Goal: Transaction & Acquisition: Purchase product/service

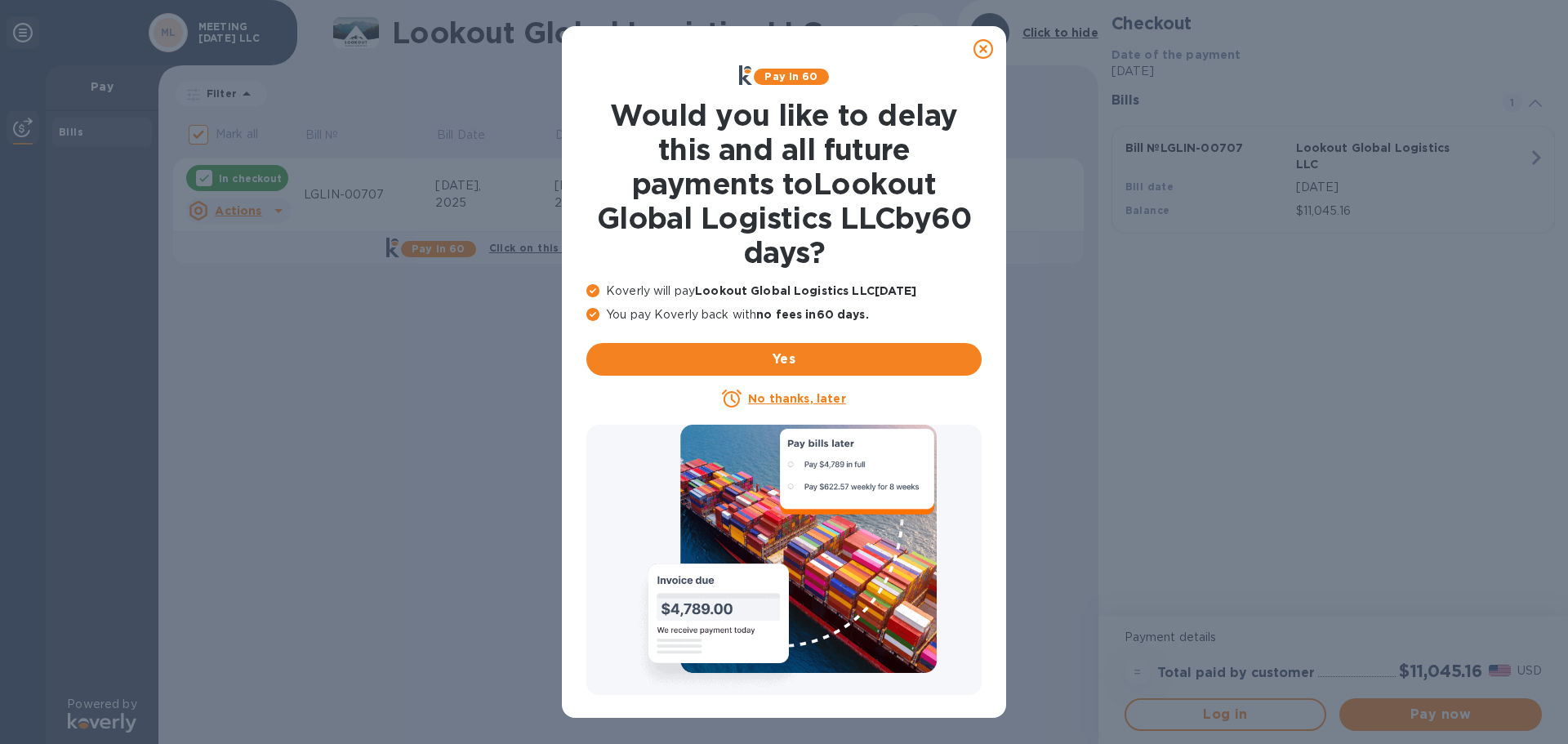
click at [985, 50] on icon at bounding box center [983, 49] width 20 height 20
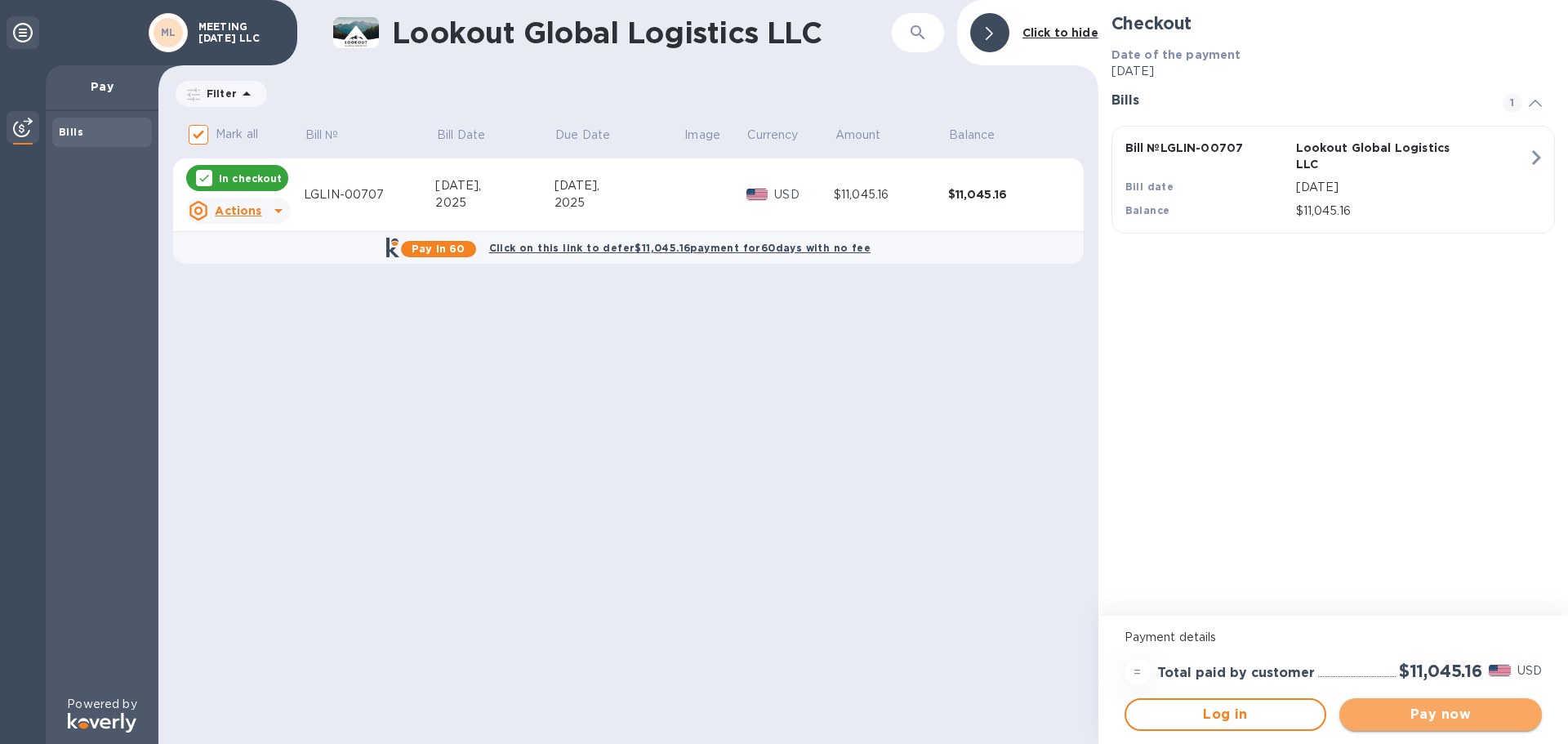
click at [1415, 713] on span "Pay now" at bounding box center [1441, 715] width 176 height 20
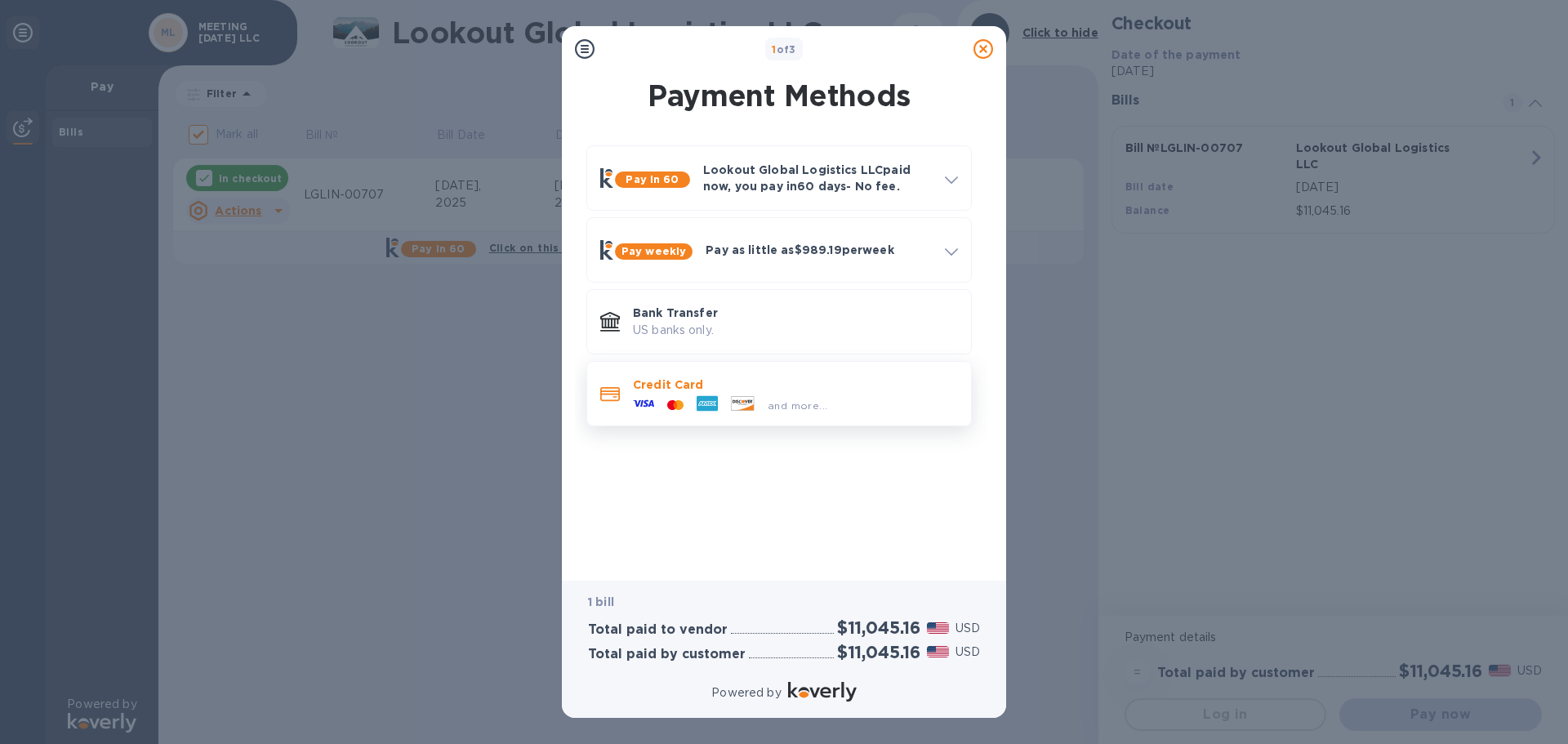
click at [729, 396] on div at bounding box center [743, 405] width 37 height 18
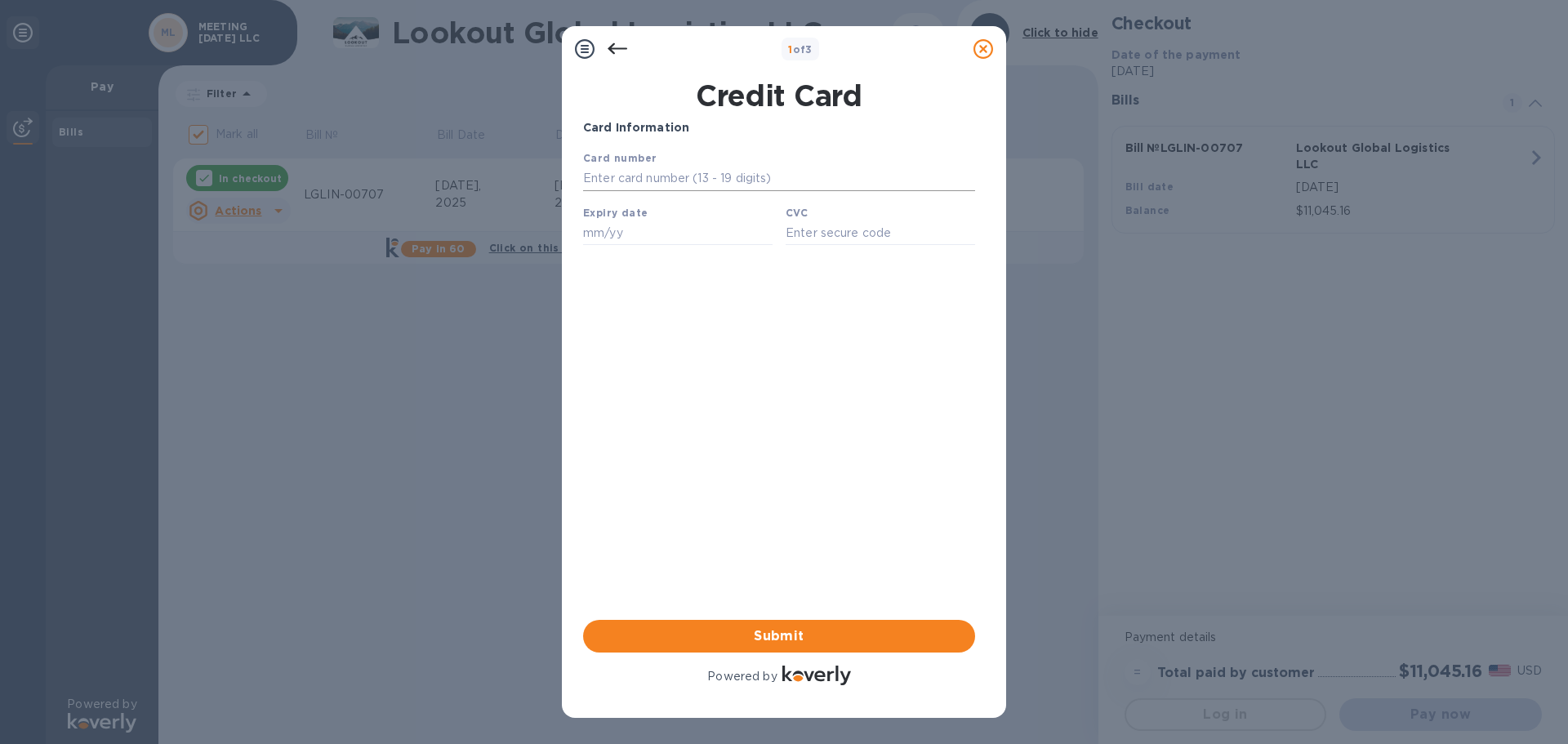
click at [636, 182] on input "text" at bounding box center [779, 178] width 392 height 24
paste input "[CREDIT_CARD_NUMBER]"
type input "[CREDIT_CARD_NUMBER]"
type input "02/29"
type input "9403"
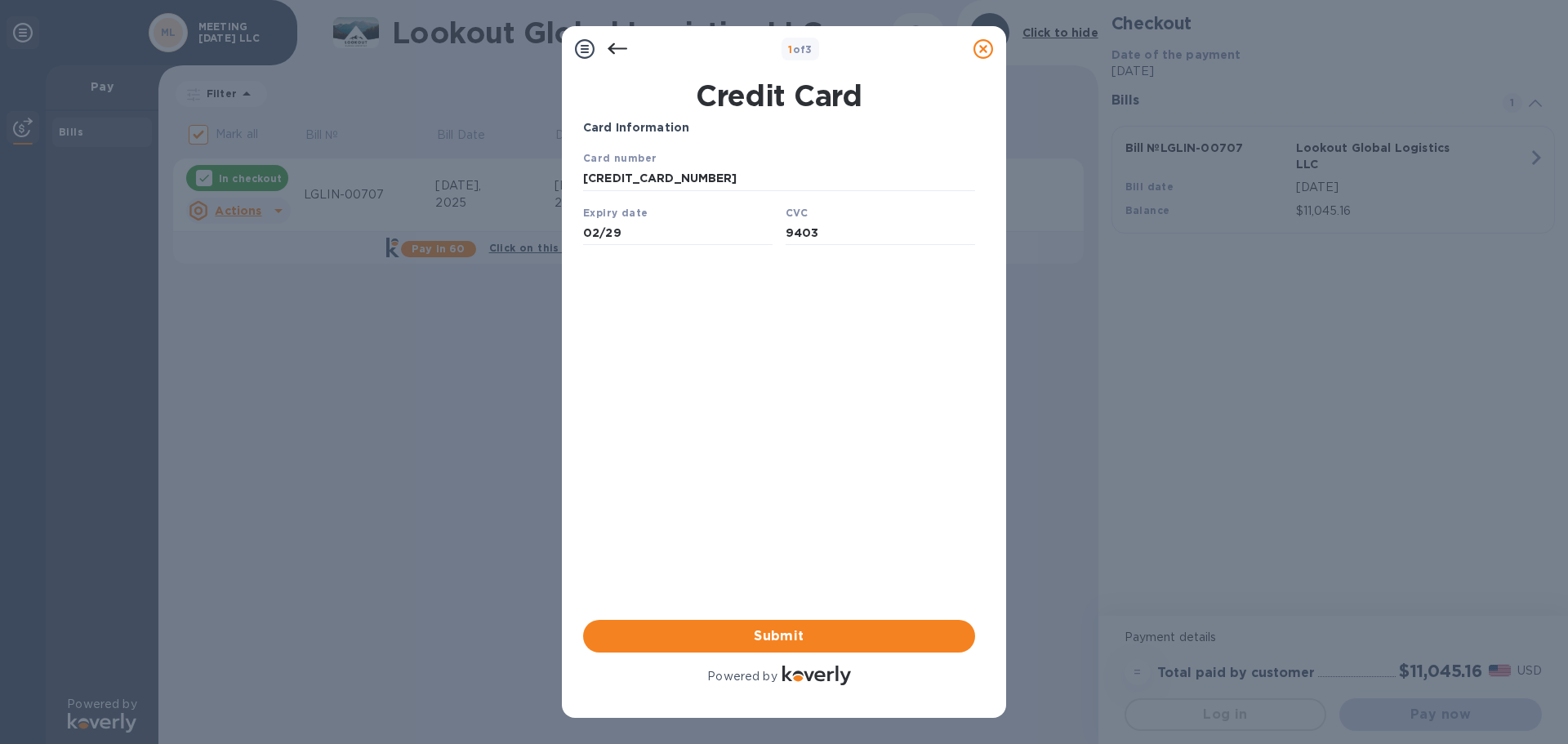
click at [761, 314] on div "Card Information Your browser does not support iframes Submit Powered by" at bounding box center [779, 404] width 392 height 569
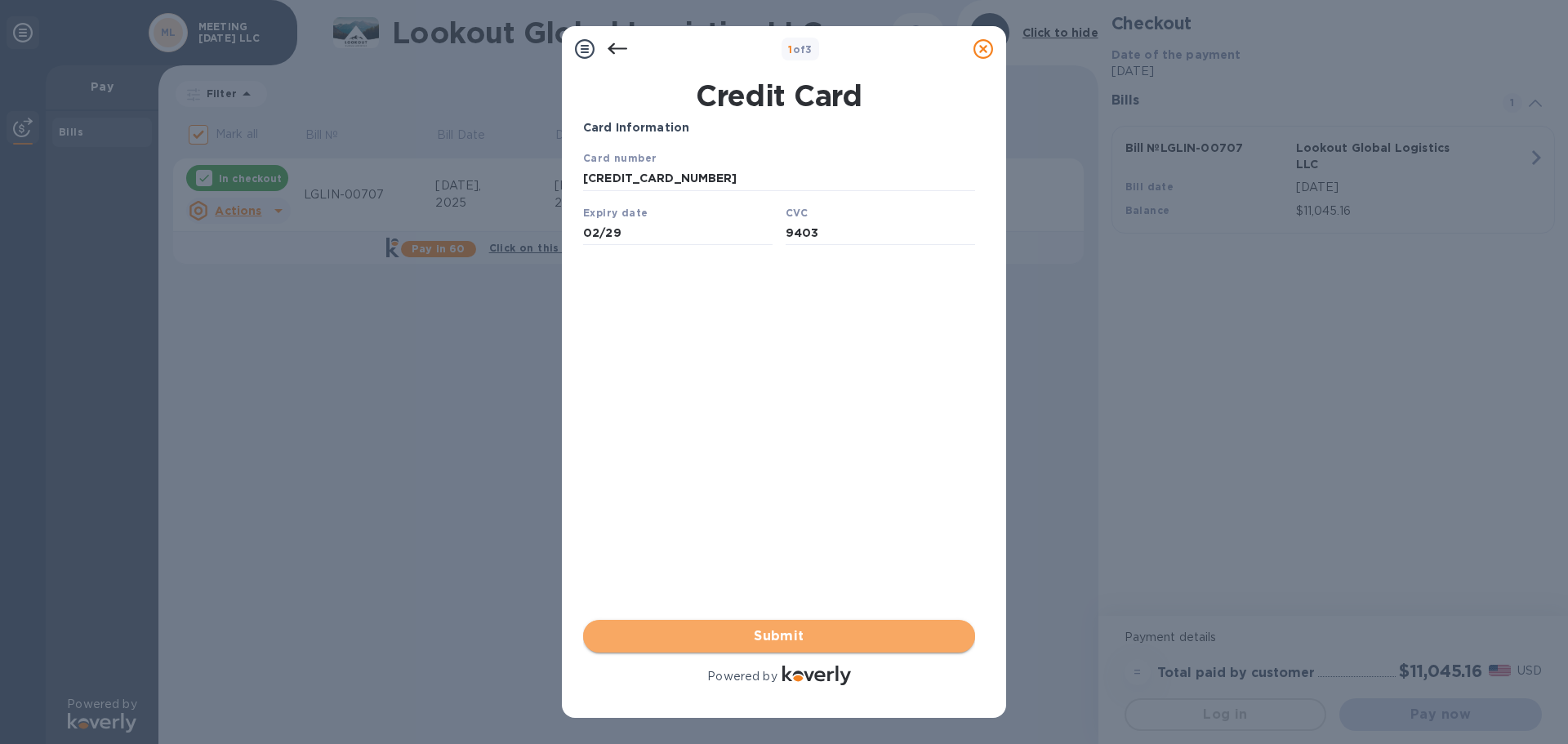
click at [788, 637] on span "Submit" at bounding box center [779, 637] width 366 height 20
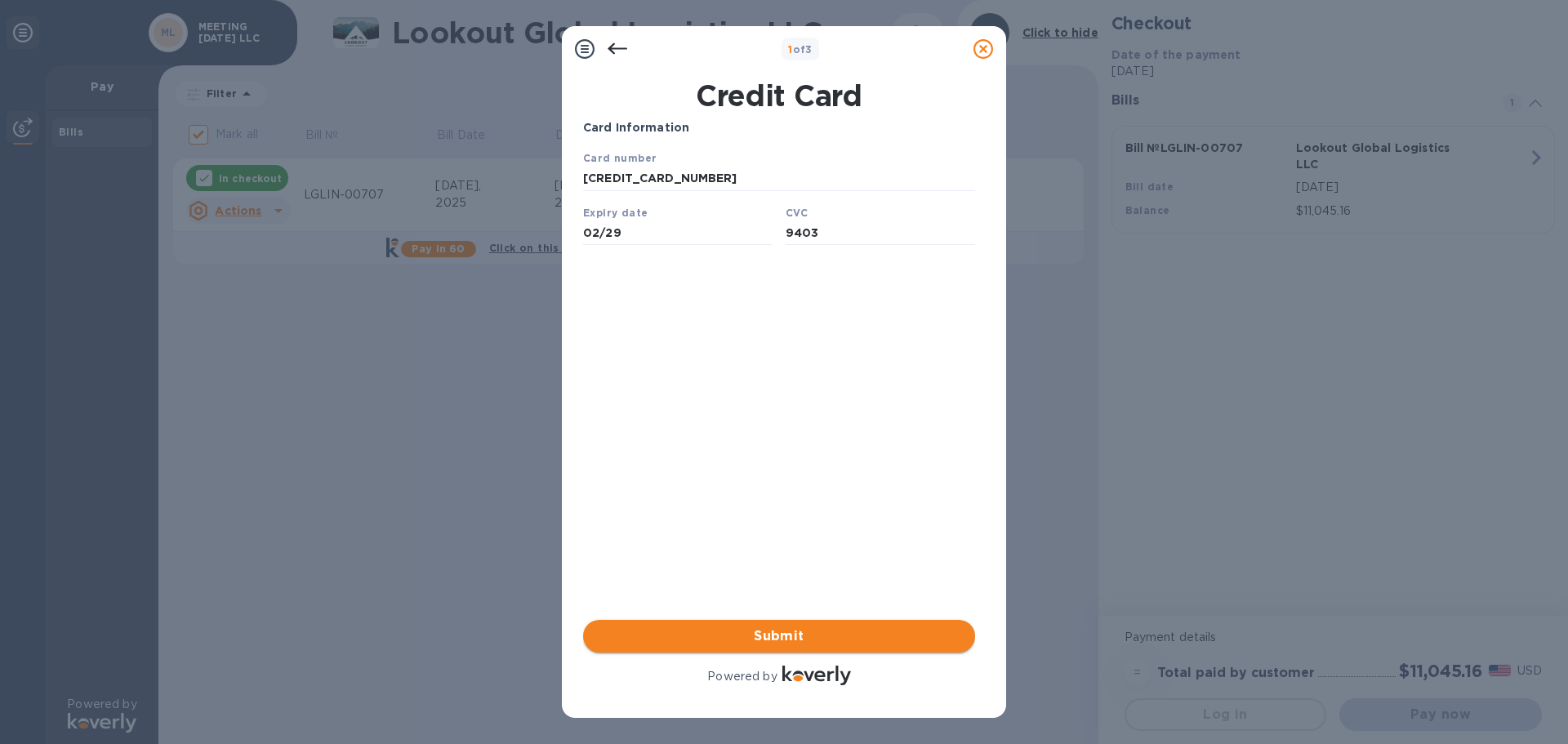
click at [786, 634] on span "Submit" at bounding box center [779, 637] width 366 height 20
drag, startPoint x: 724, startPoint y: 447, endPoint x: 664, endPoint y: 389, distance: 83.5
click at [670, 417] on div "Card Information Your browser does not support iframes Submit Powered by" at bounding box center [779, 404] width 392 height 569
click at [611, 173] on input "[CREDIT_CARD_NUMBER]" at bounding box center [779, 178] width 392 height 24
click at [610, 178] on input "[CREDIT_CARD_NUMBER]" at bounding box center [779, 178] width 392 height 24
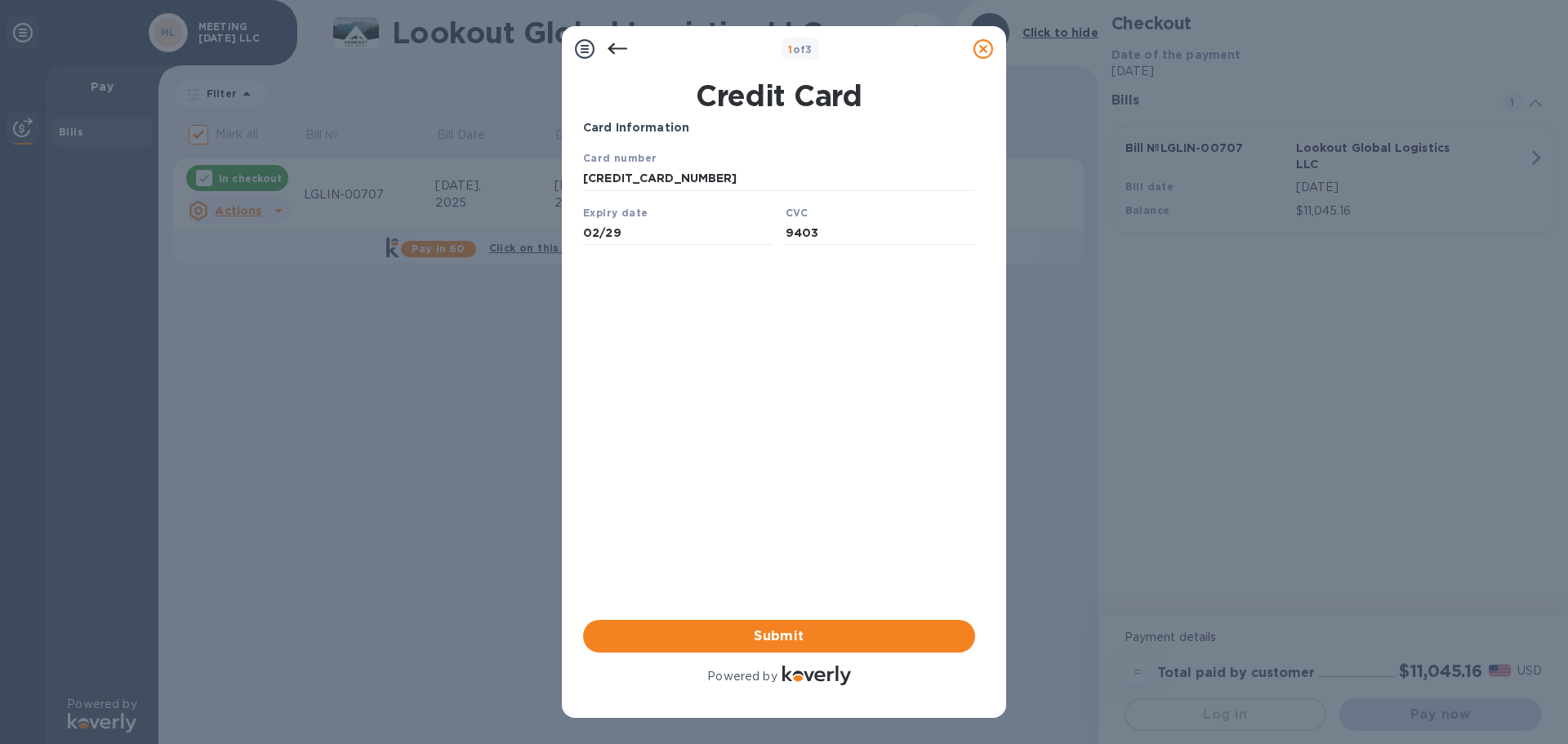
type input "[CREDIT_CARD_NUMBER]"
drag, startPoint x: 694, startPoint y: 181, endPoint x: 549, endPoint y: 181, distance: 145.0
click at [583, 181] on html "Card number [CREDIT_CARD_NUMBER] Expiry date 02/29 CVC 9403 Save" at bounding box center [779, 204] width 392 height 109
click at [630, 169] on input "text" at bounding box center [779, 178] width 392 height 24
paste input "[CREDIT_CARD_NUMBER]"
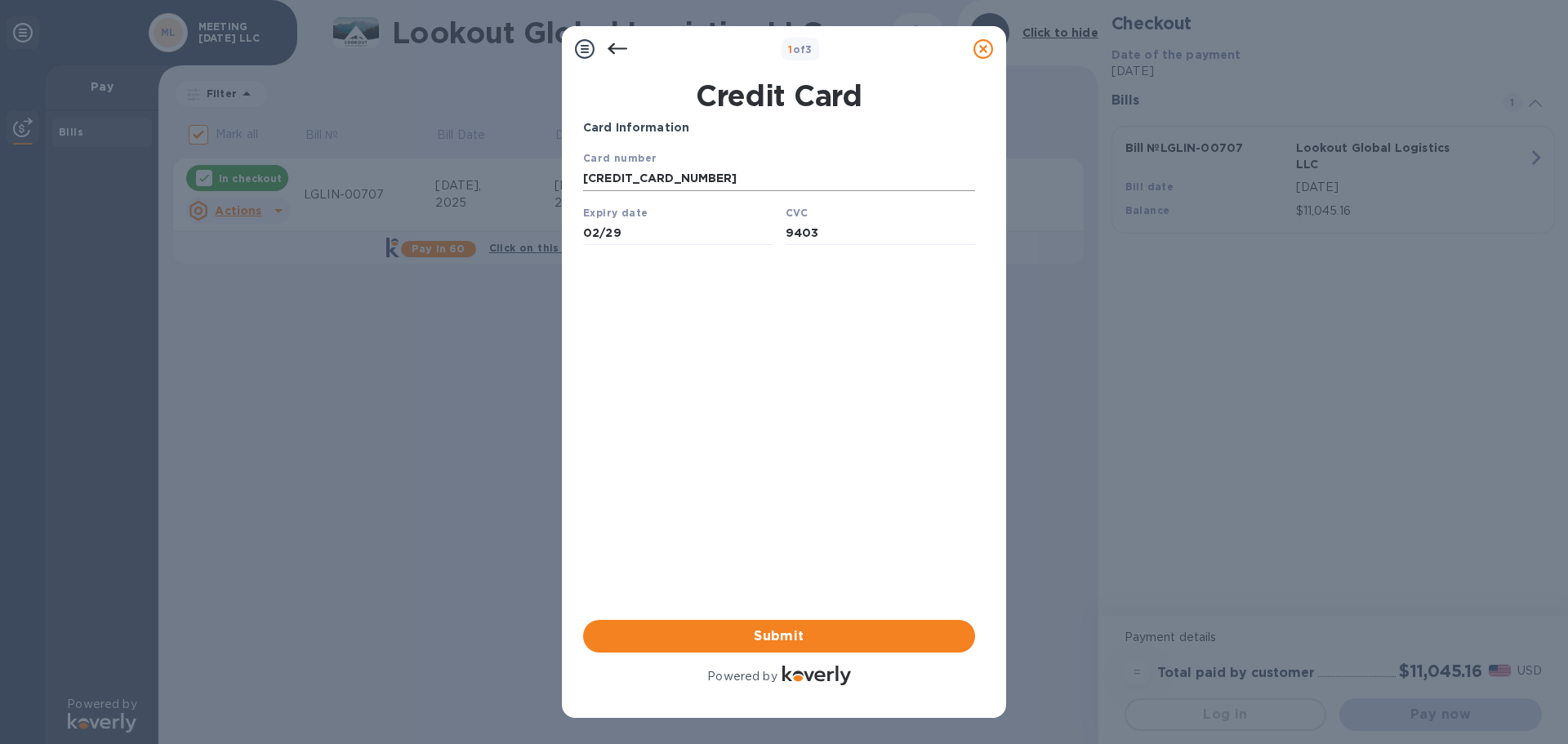
click at [663, 175] on input "[CREDIT_CARD_NUMBER]" at bounding box center [779, 178] width 392 height 24
type input "[CREDIT_CARD_NUMBER]"
click at [686, 392] on div "Card Information Your browser does not support iframes Submit Powered by" at bounding box center [779, 404] width 392 height 569
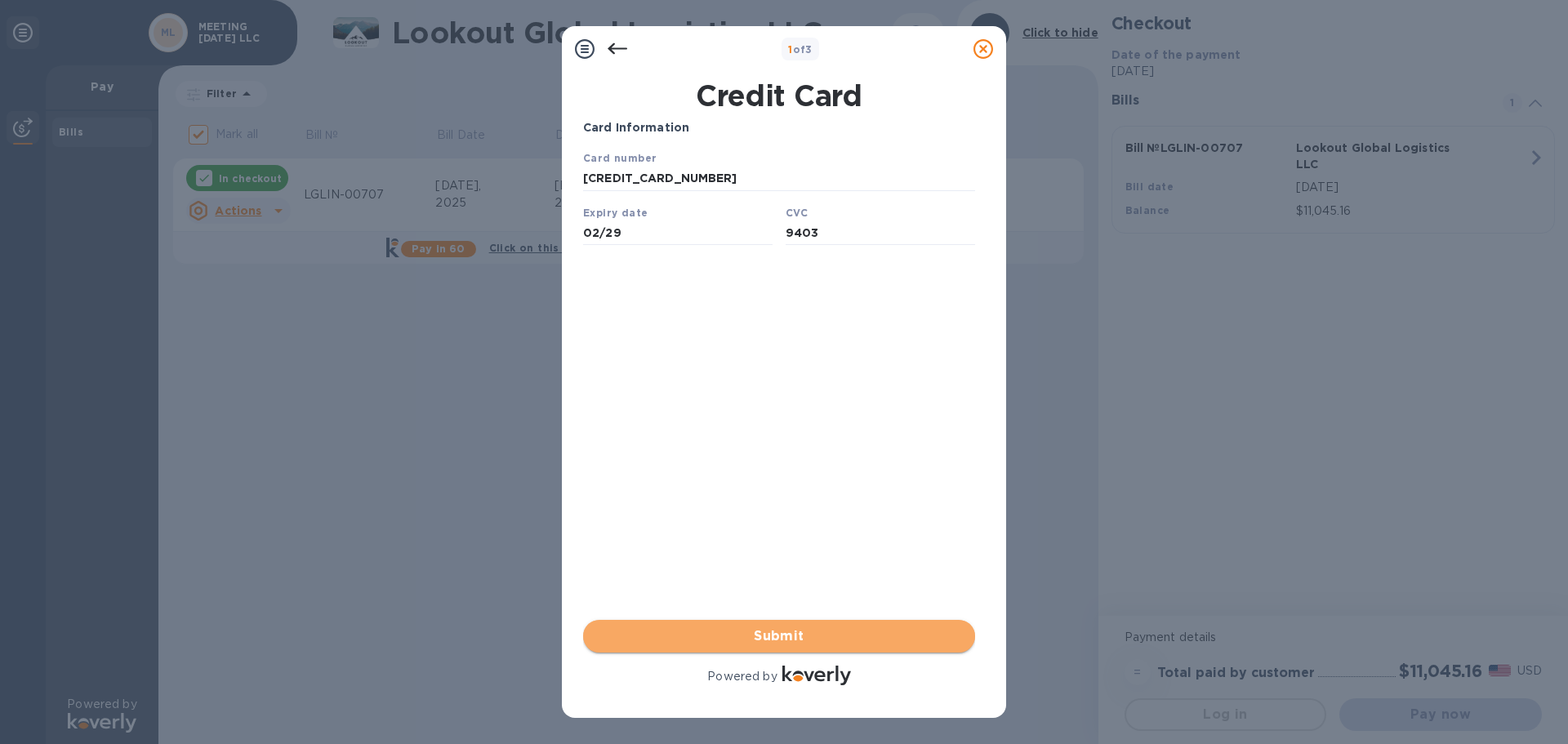
click at [782, 638] on span "Submit" at bounding box center [779, 637] width 366 height 20
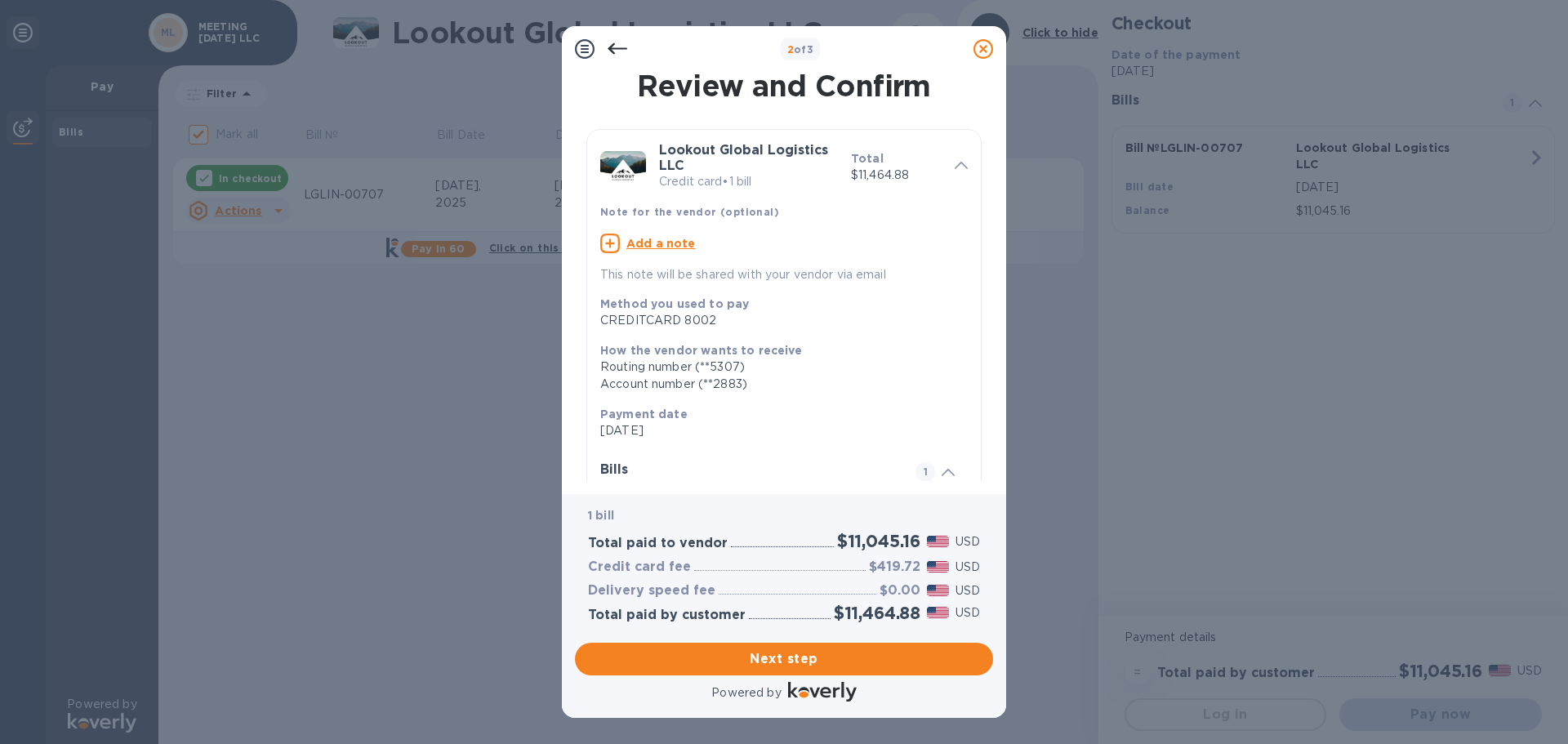
drag, startPoint x: 758, startPoint y: 248, endPoint x: 762, endPoint y: 272, distance: 24.3
drag, startPoint x: 762, startPoint y: 272, endPoint x: 805, endPoint y: 236, distance: 56.1
click at [805, 236] on div "Add a note" at bounding box center [784, 244] width 368 height 20
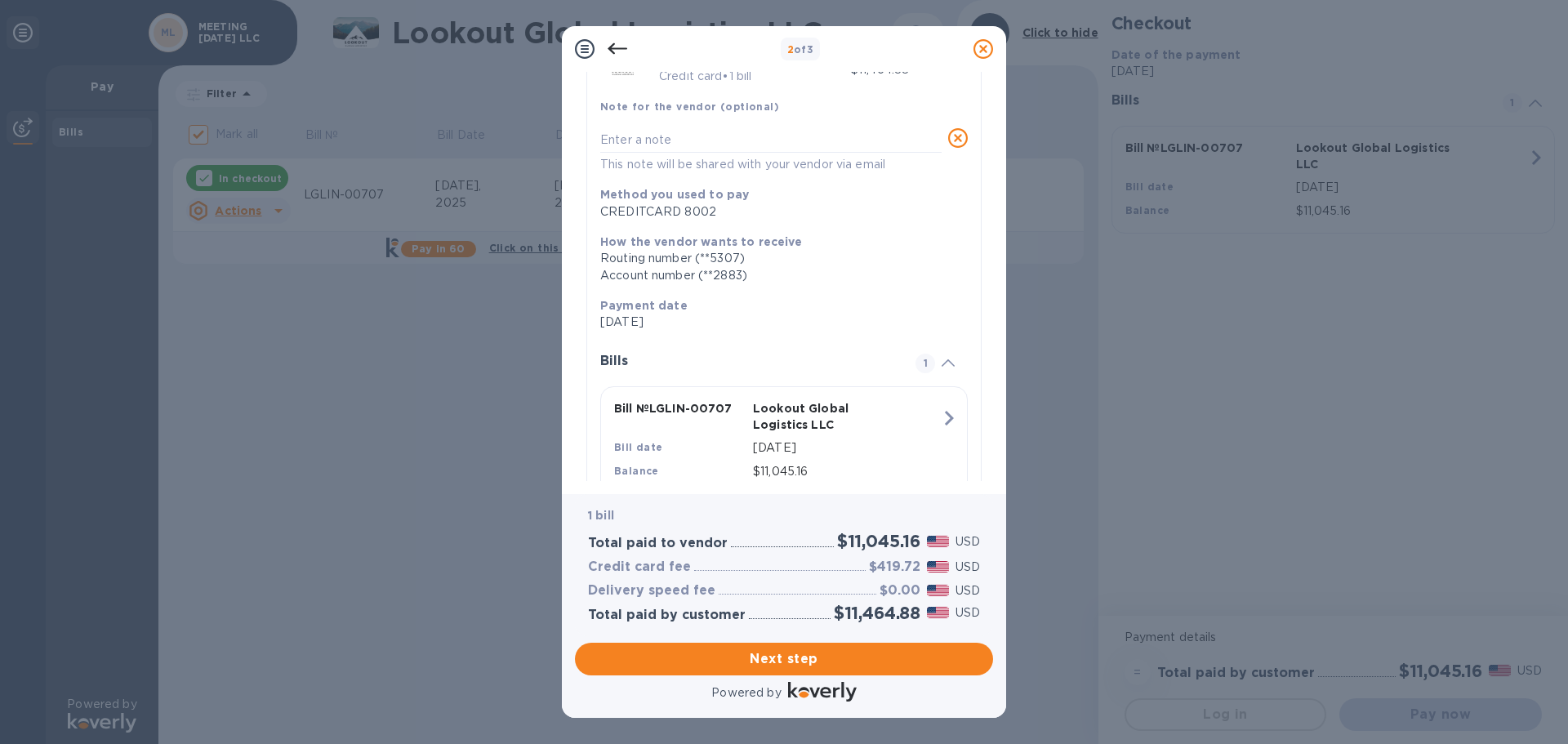
scroll to position [160, 0]
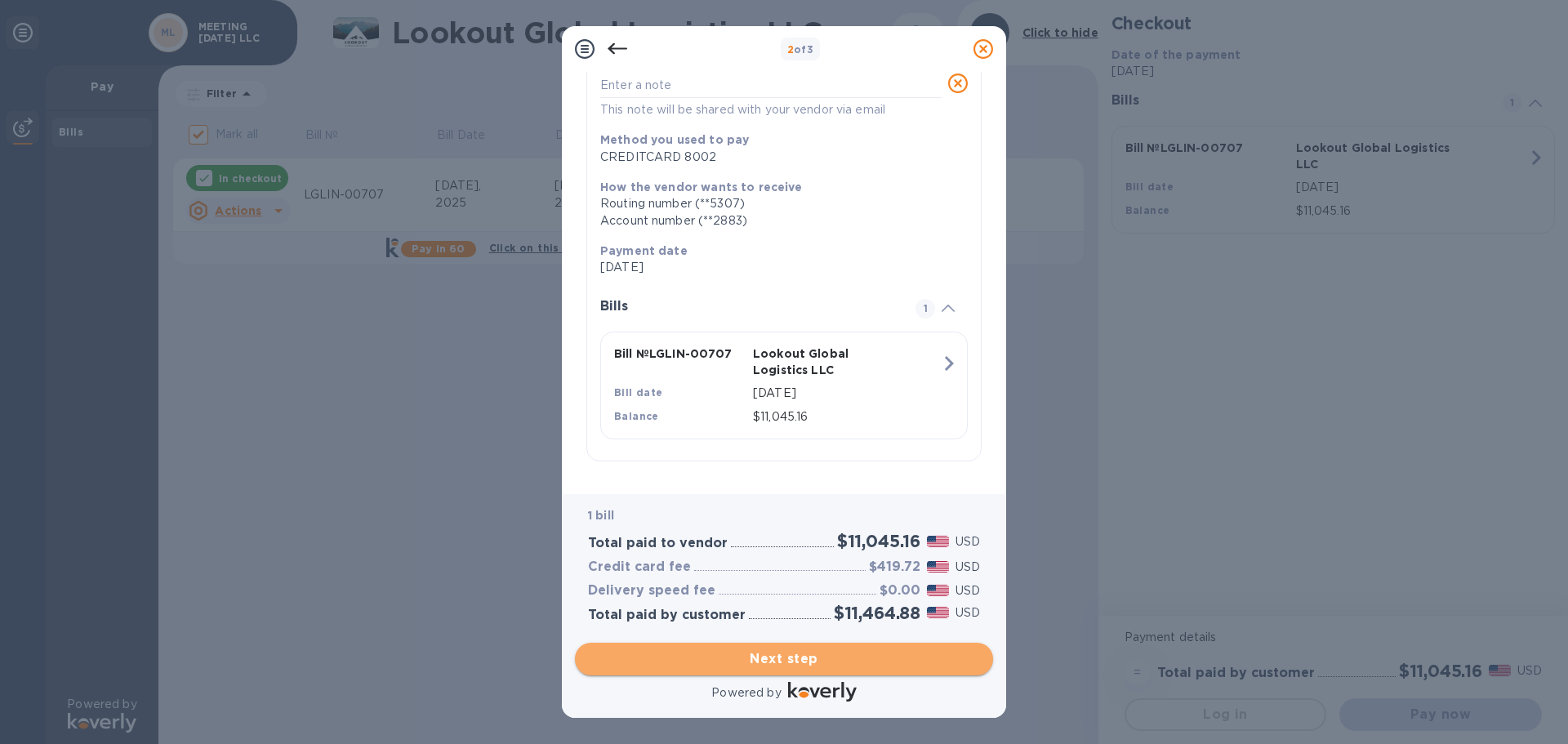
click at [809, 657] on span "Next step" at bounding box center [784, 659] width 392 height 20
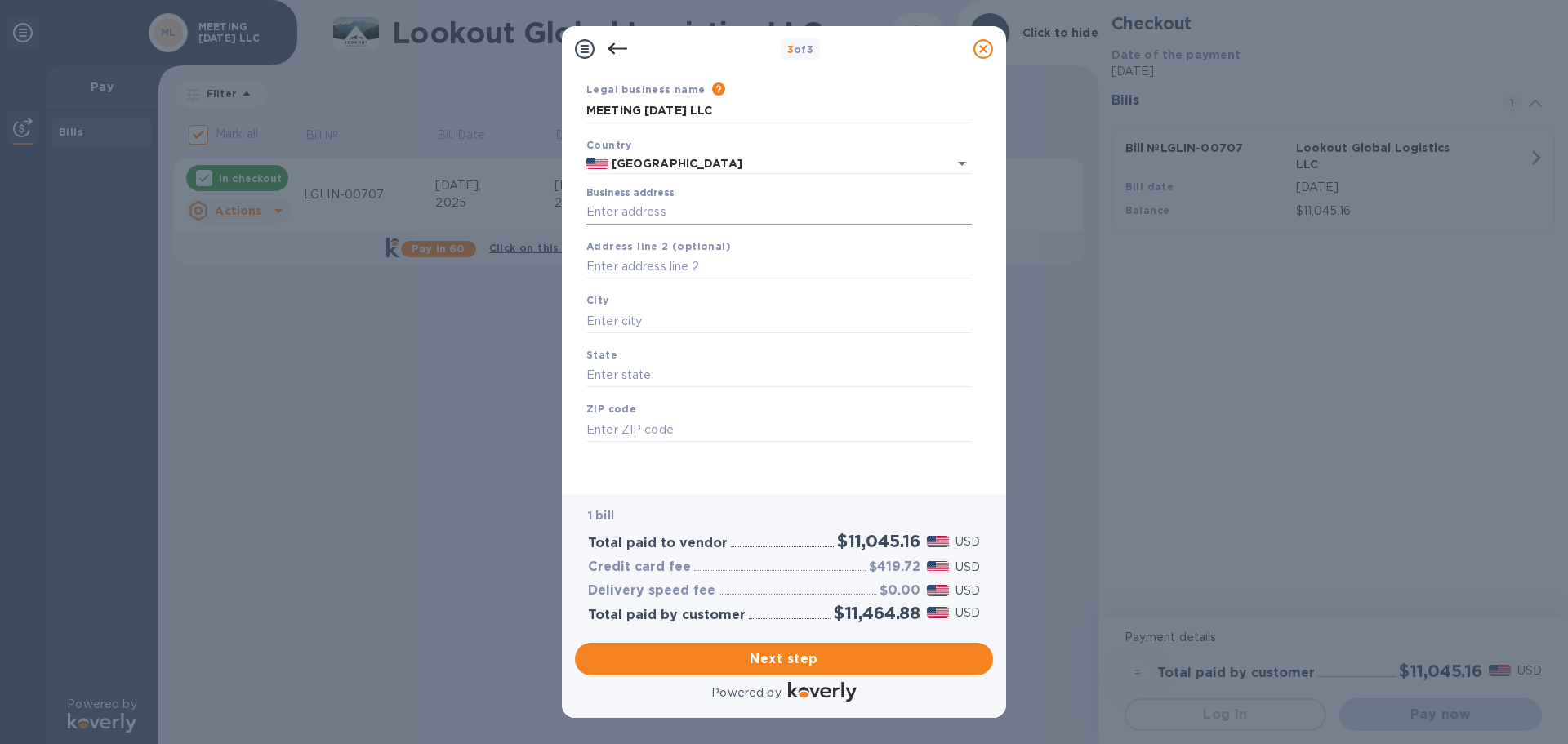
click at [671, 215] on input "Business address" at bounding box center [779, 212] width 385 height 24
type input "[STREET_ADDRESS][PERSON_NAME]"
click at [666, 316] on input "text" at bounding box center [779, 320] width 385 height 24
type input "[GEOGRAPHIC_DATA]"
click at [622, 379] on input "text" at bounding box center [779, 375] width 385 height 24
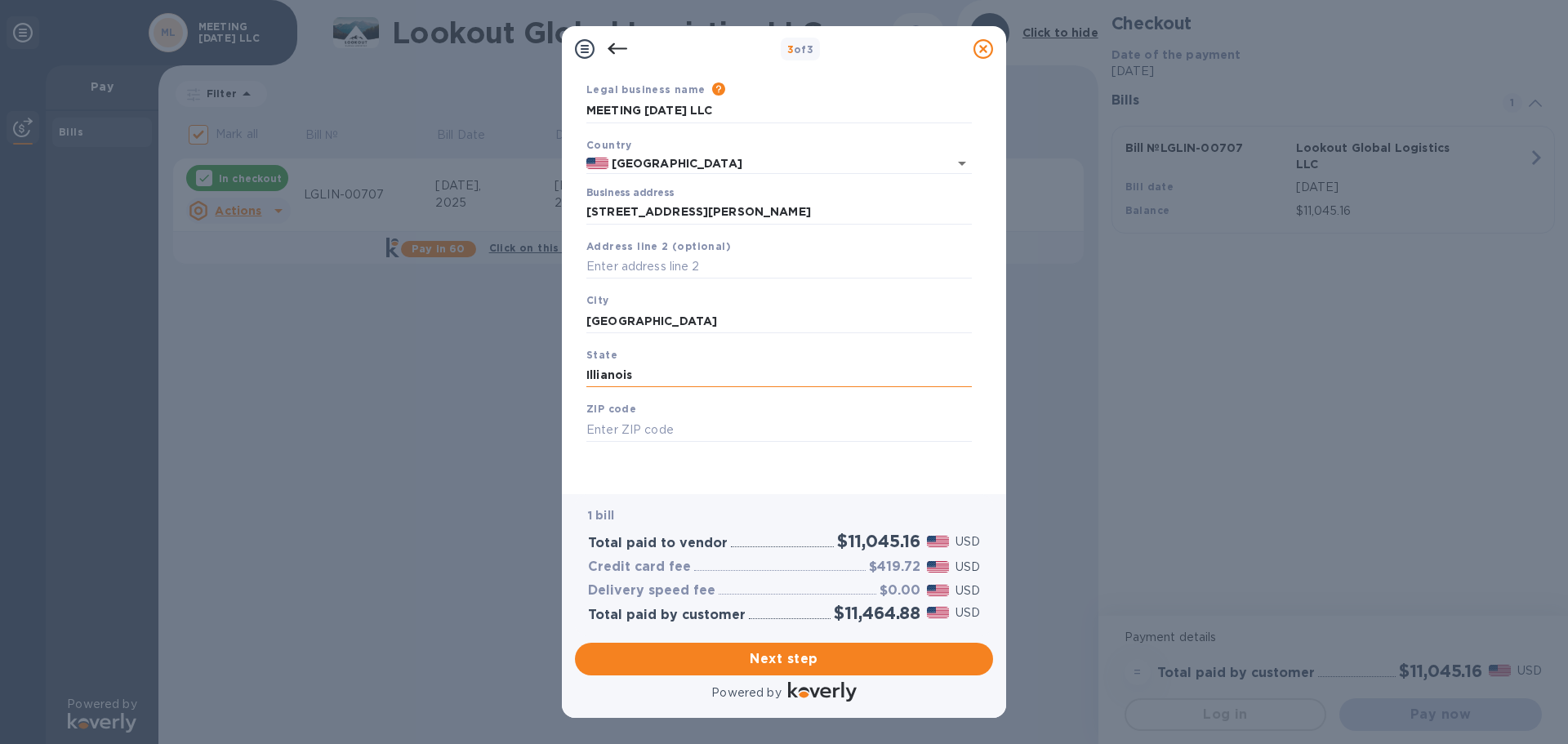
click at [665, 379] on input "Illianois" at bounding box center [779, 375] width 385 height 24
click at [602, 377] on input "Illianois" at bounding box center [779, 375] width 385 height 24
type input "[US_STATE]"
click at [632, 434] on input "text" at bounding box center [779, 429] width 385 height 24
type input "60630"
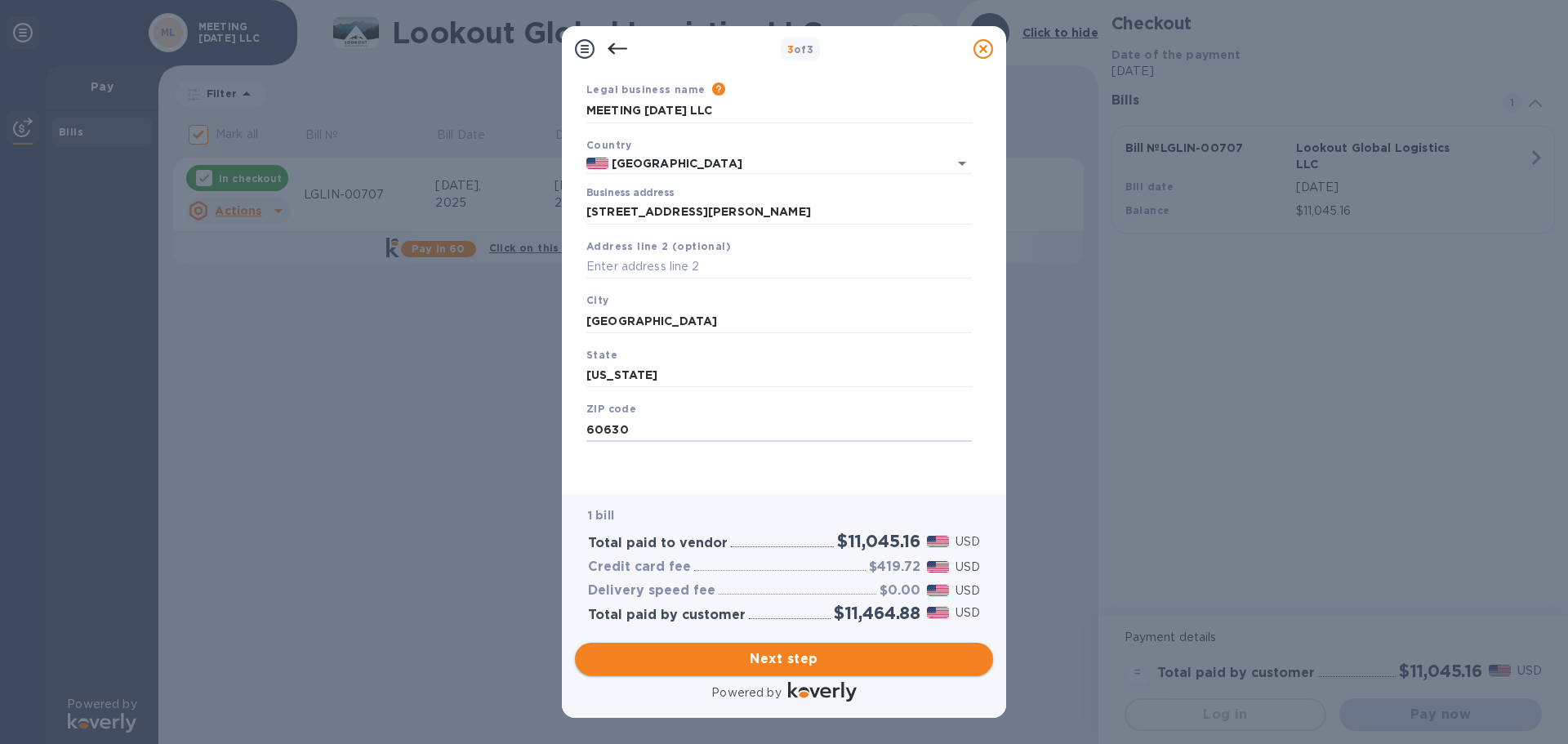
click at [793, 662] on span "Next step" at bounding box center [784, 659] width 392 height 20
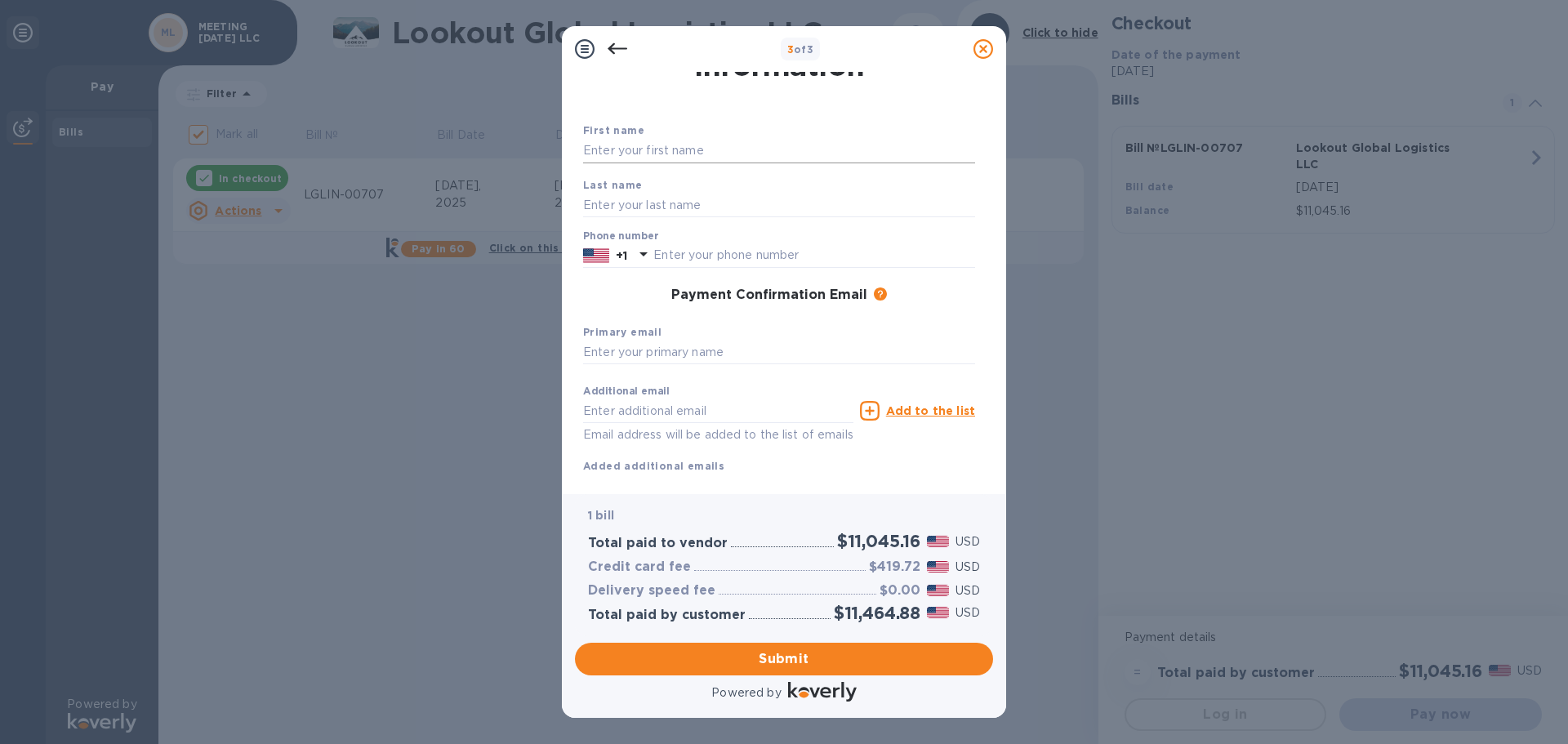
click at [636, 141] on input "text" at bounding box center [779, 151] width 392 height 24
type input "[PERSON_NAME]"
type input "Baldissero"
type input "7739070106"
click at [645, 353] on input "text" at bounding box center [779, 352] width 392 height 24
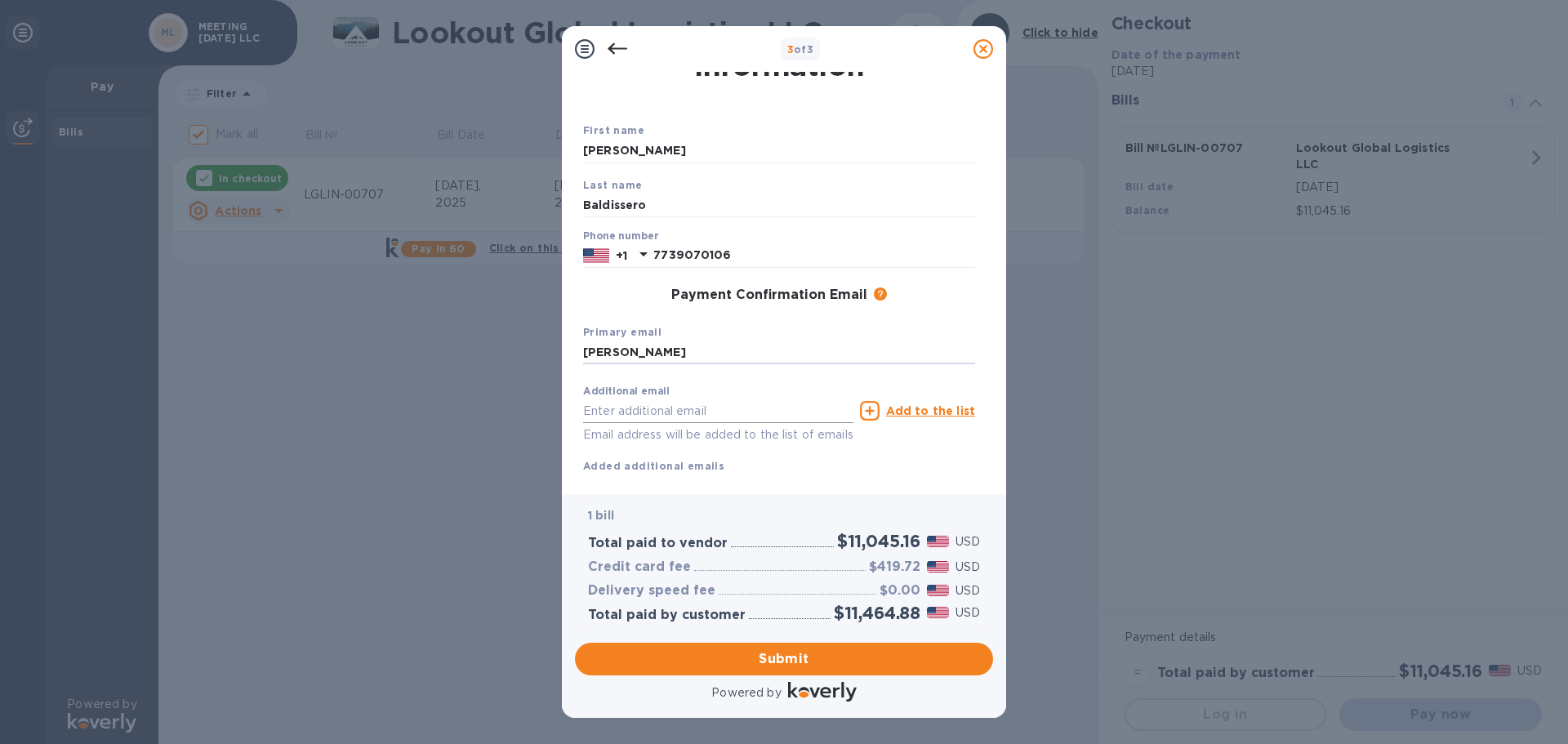
type input "[PERSON_NAME]"
click at [664, 417] on input "text" at bounding box center [718, 410] width 270 height 24
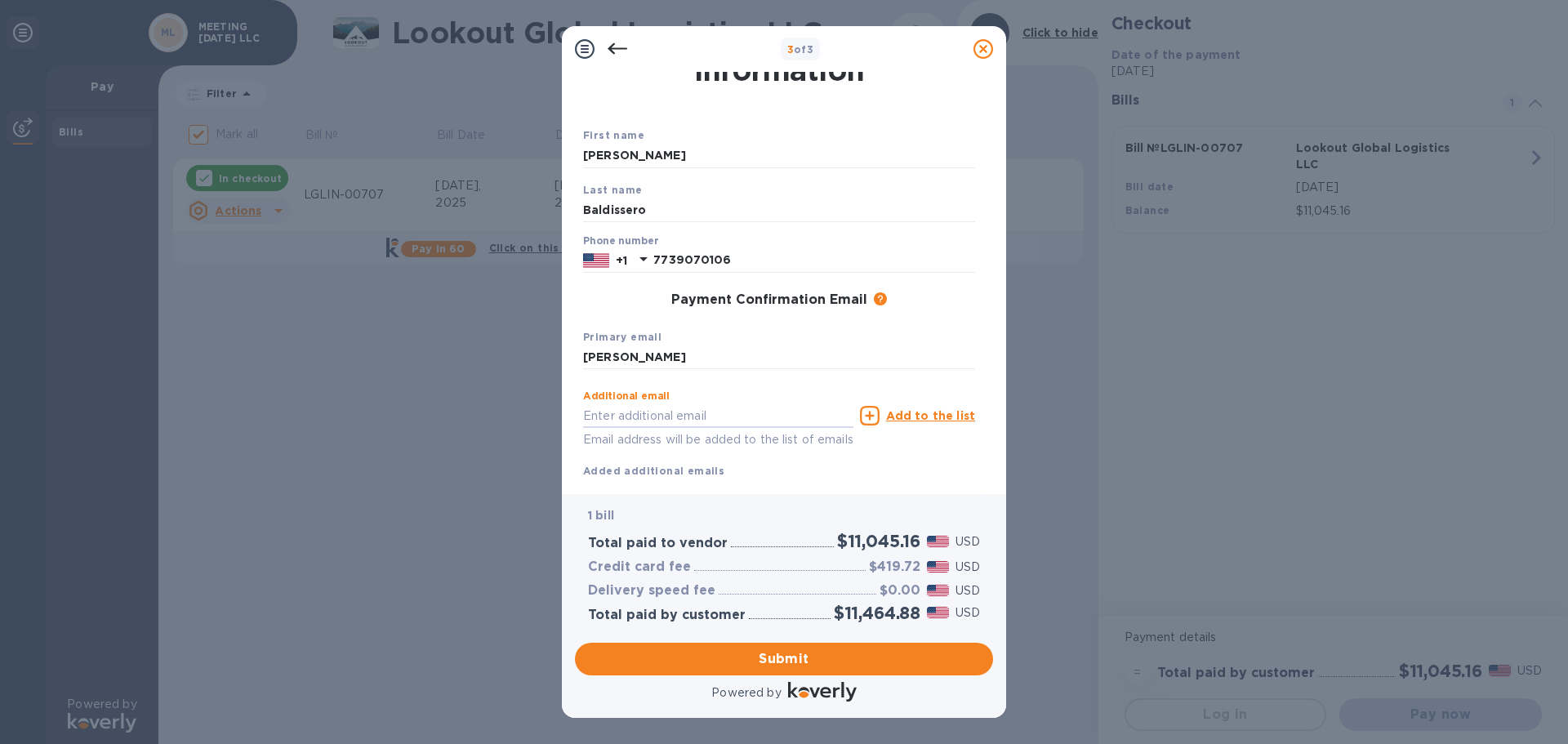
scroll to position [93, 0]
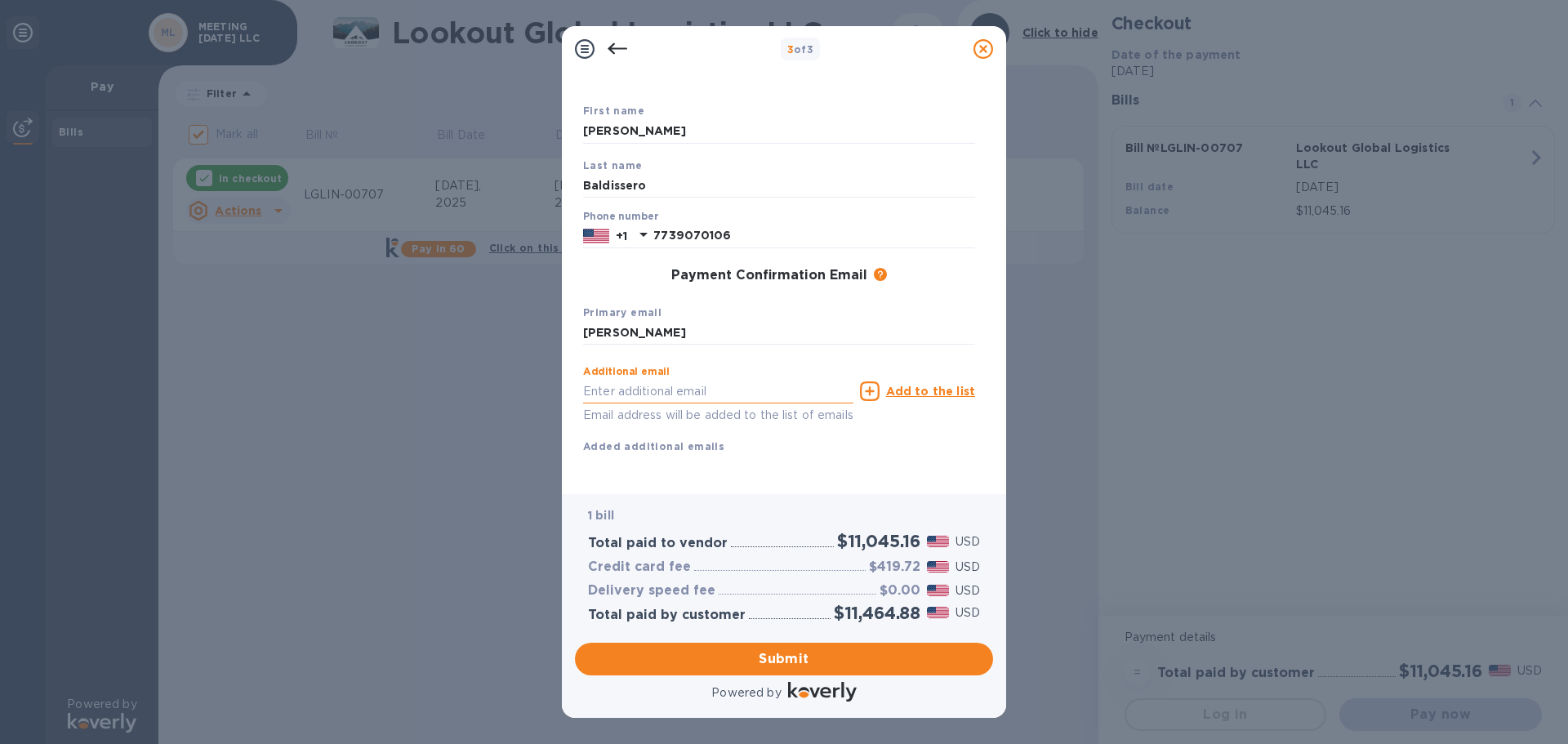
click at [626, 379] on input "text" at bounding box center [718, 391] width 270 height 24
type input "[EMAIL_ADDRESS][DOMAIN_NAME]"
click at [787, 655] on span "Submit" at bounding box center [784, 659] width 392 height 20
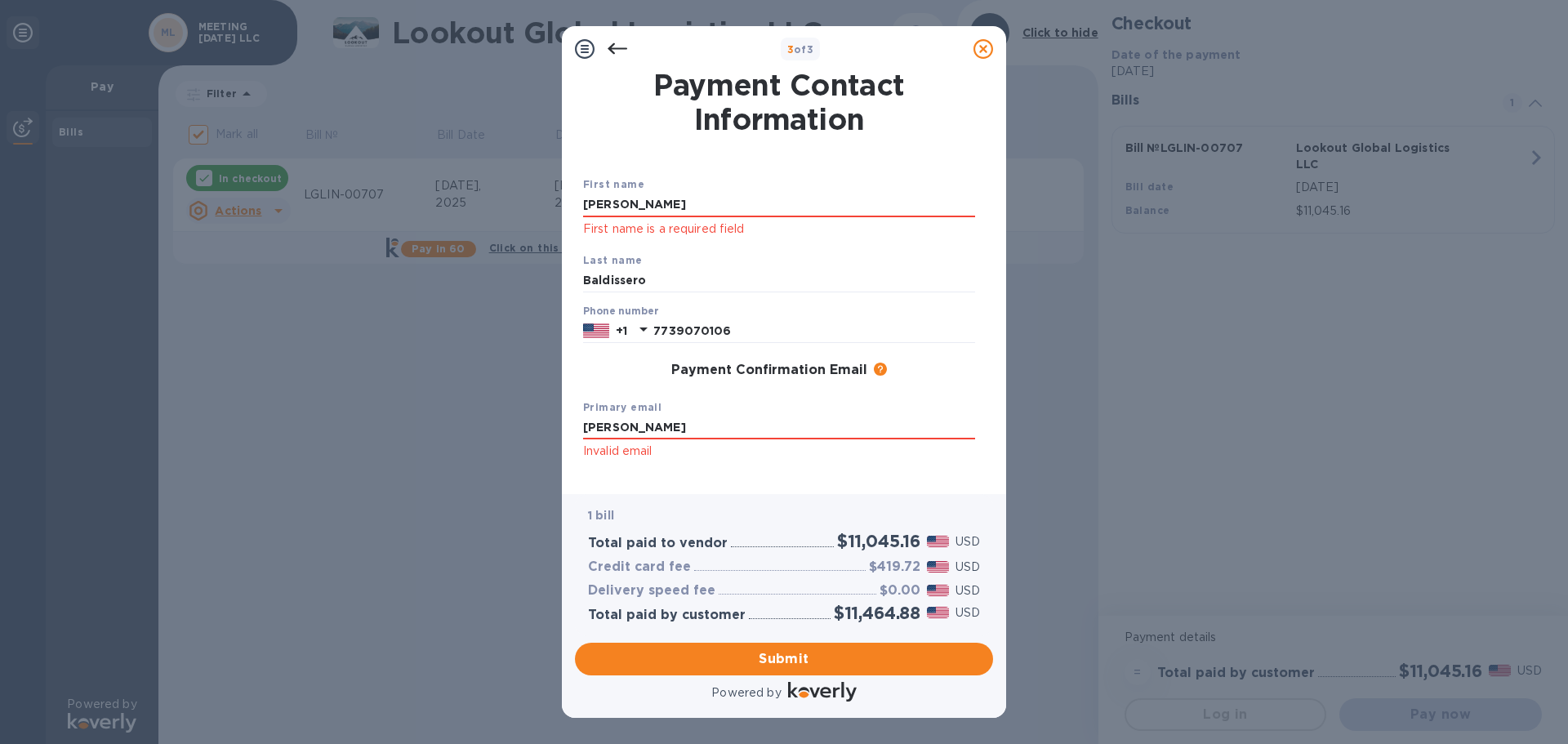
scroll to position [0, 0]
click at [646, 211] on input "[PERSON_NAME]" at bounding box center [779, 206] width 392 height 24
click at [660, 155] on div "First name [PERSON_NAME] First name is a required field Last name Baldissero Ph…" at bounding box center [779, 361] width 398 height 428
drag, startPoint x: 691, startPoint y: 428, endPoint x: 577, endPoint y: 420, distance: 114.3
click at [577, 420] on div "Payment Contact Information First name [PERSON_NAME] First name is a required f…" at bounding box center [784, 276] width 418 height 409
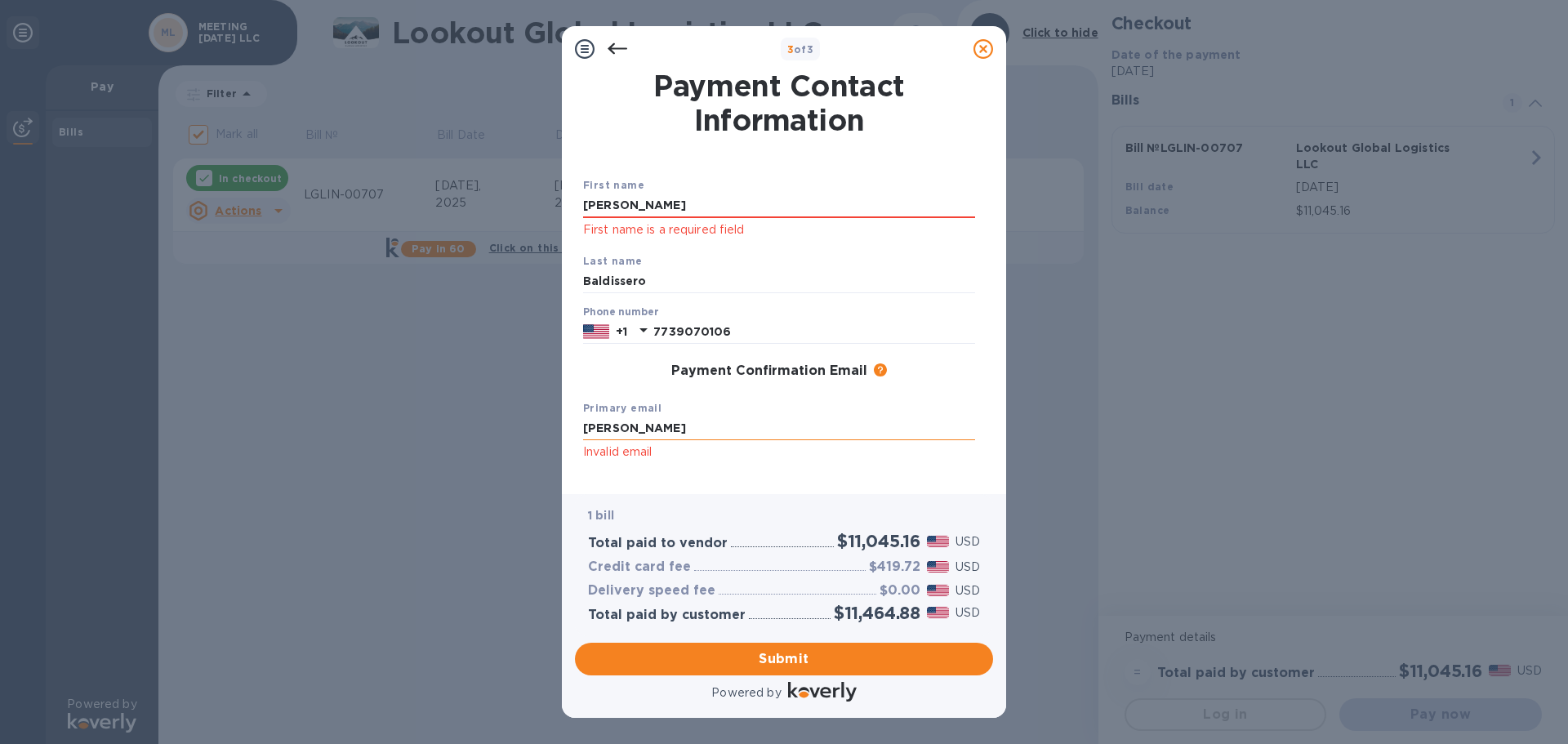
click at [650, 417] on input "[PERSON_NAME]" at bounding box center [779, 429] width 392 height 24
click at [627, 428] on input "[PERSON_NAME]" at bounding box center [779, 429] width 392 height 24
click at [684, 427] on input "ShawnBaldissero" at bounding box center [779, 429] width 392 height 24
type input "[EMAIL_ADDRESS][DOMAIN_NAME]"
click at [781, 656] on span "Submit" at bounding box center [784, 659] width 392 height 20
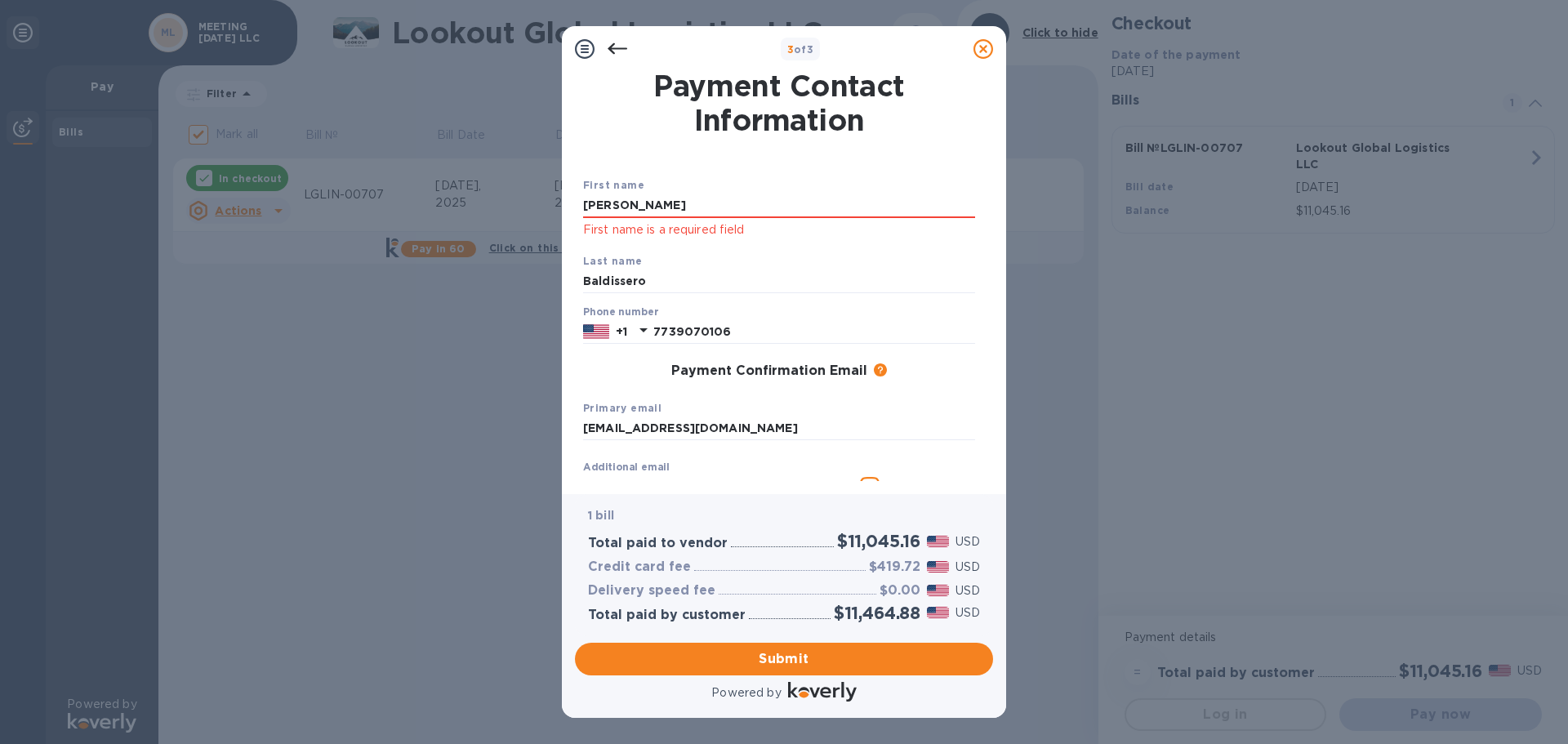
drag, startPoint x: 621, startPoint y: 203, endPoint x: 570, endPoint y: 210, distance: 51.5
click at [570, 210] on div "Payment Contact Information First name [PERSON_NAME] First name is a required f…" at bounding box center [784, 283] width 444 height 423
type input "[PERSON_NAME]"
click at [848, 201] on input "[PERSON_NAME]" at bounding box center [779, 206] width 392 height 24
click button "Submit" at bounding box center [0, 0] width 0 height 0
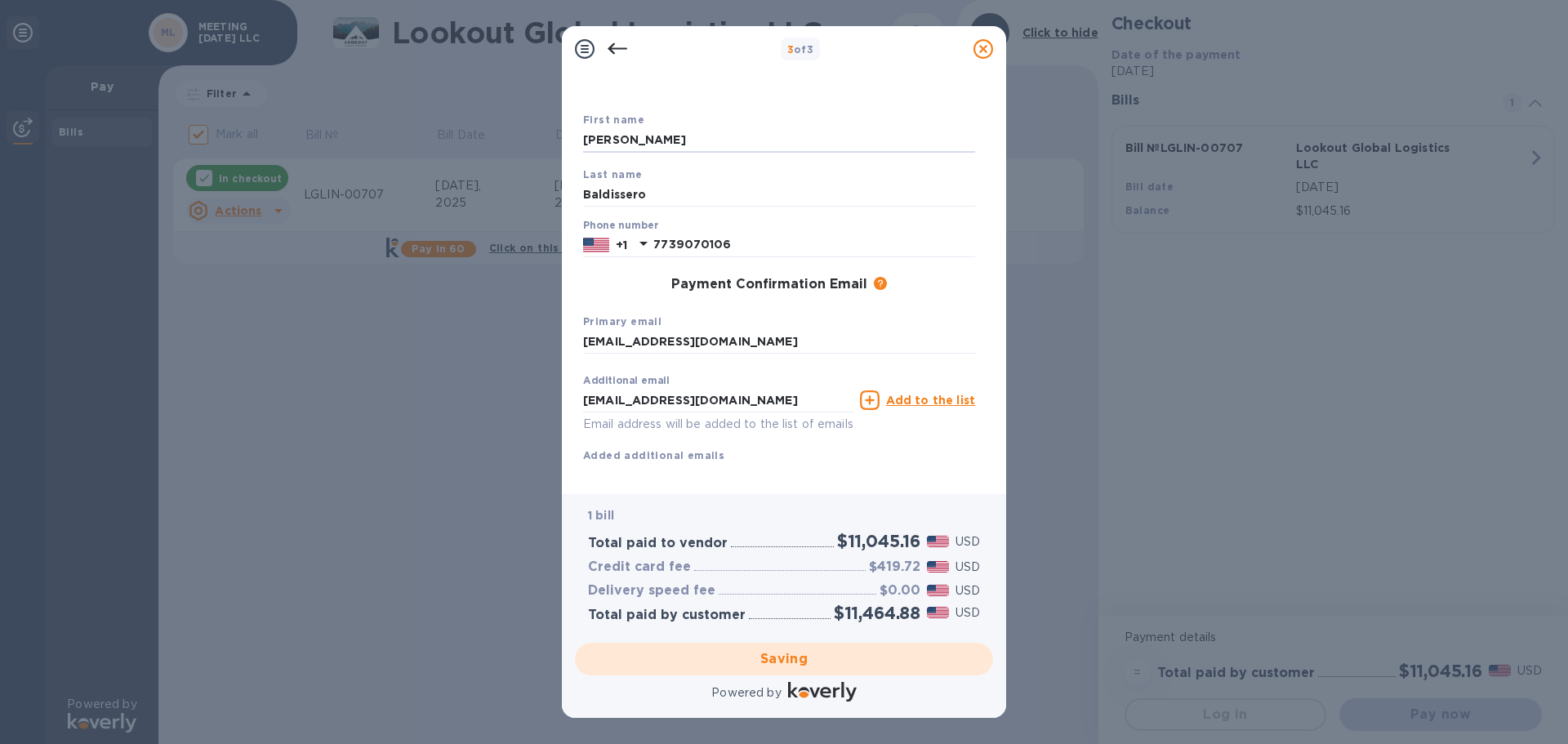
scroll to position [93, 0]
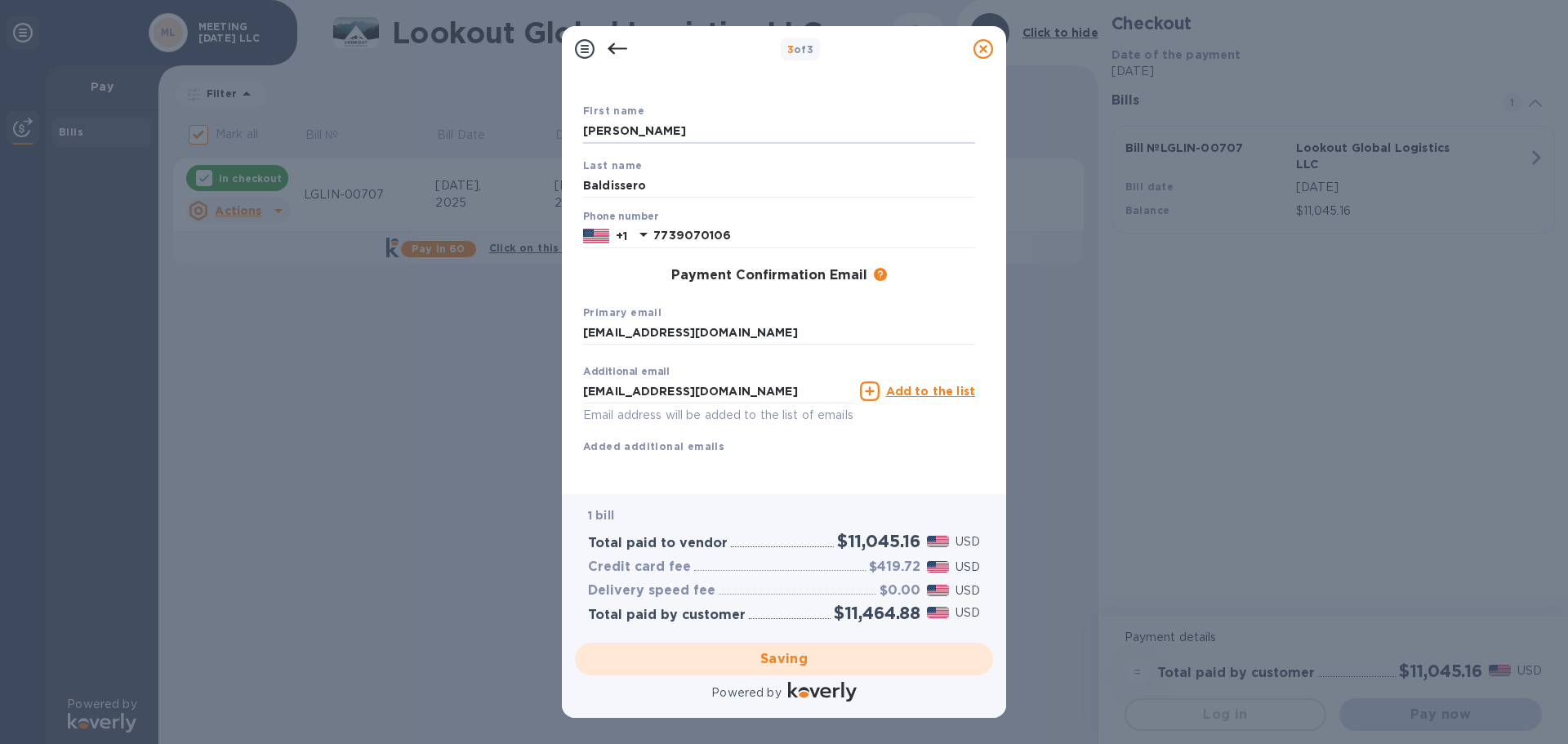
click at [953, 297] on div "Primary email [PERSON_NAME][EMAIL_ADDRESS][DOMAIN_NAME]" at bounding box center [779, 325] width 405 height 55
checkbox input "false"
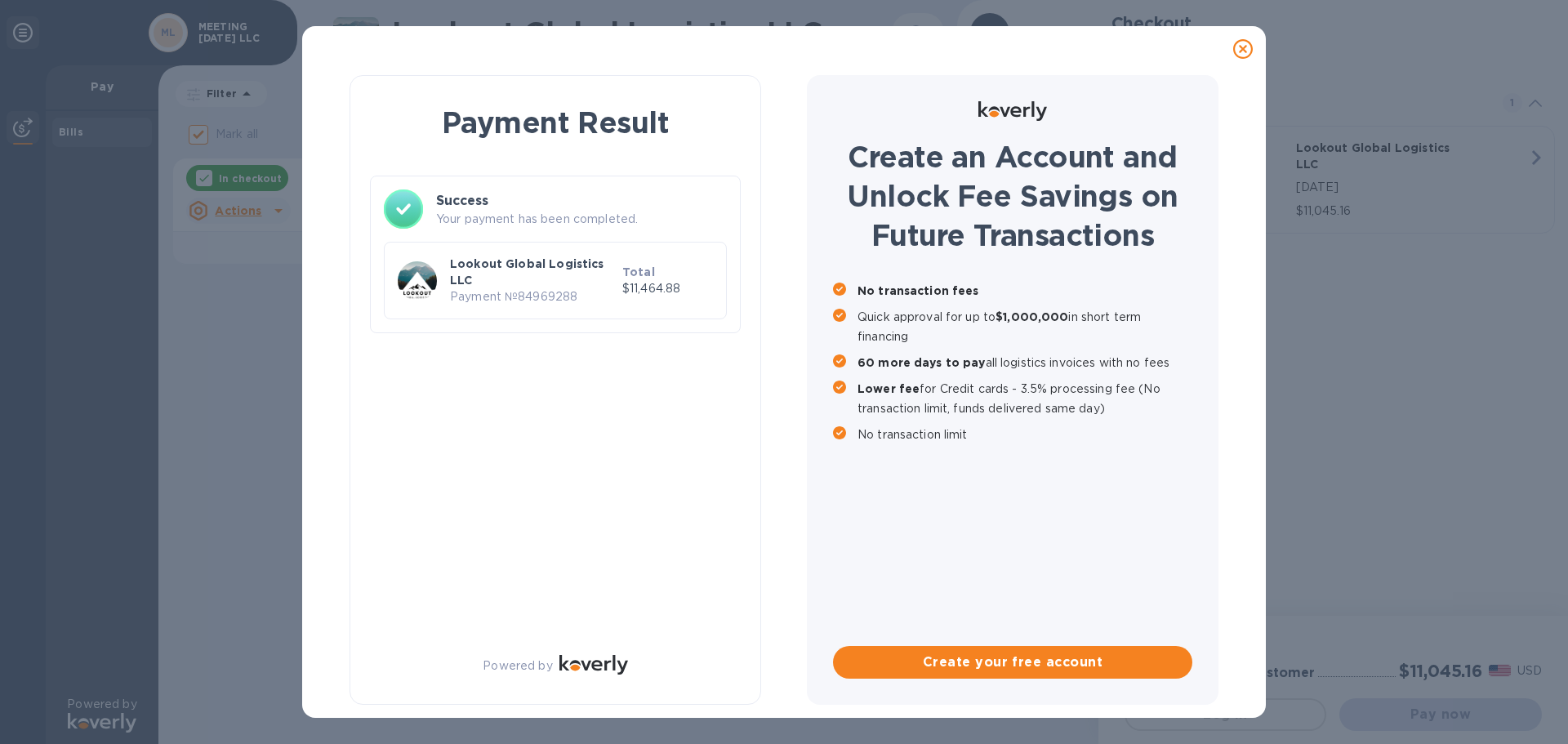
scroll to position [0, 0]
click at [468, 288] on p "Lookout Global Logistics LLC" at bounding box center [532, 271] width 166 height 32
click at [481, 204] on h3 "Success" at bounding box center [581, 201] width 290 height 20
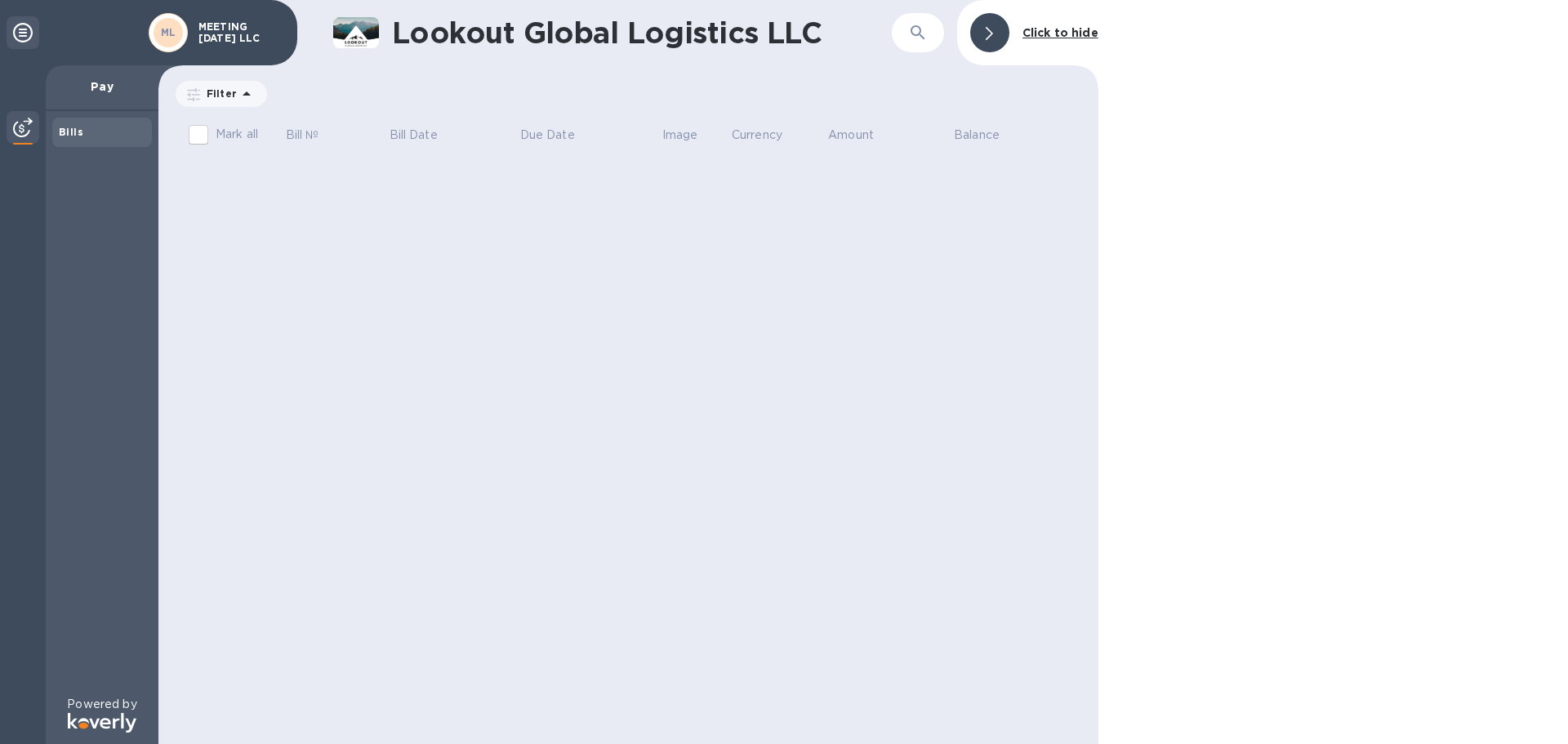
click at [77, 134] on b "Bills" at bounding box center [71, 131] width 24 height 12
click at [74, 132] on b "Bills" at bounding box center [71, 131] width 24 height 12
click at [22, 123] on img at bounding box center [23, 127] width 20 height 20
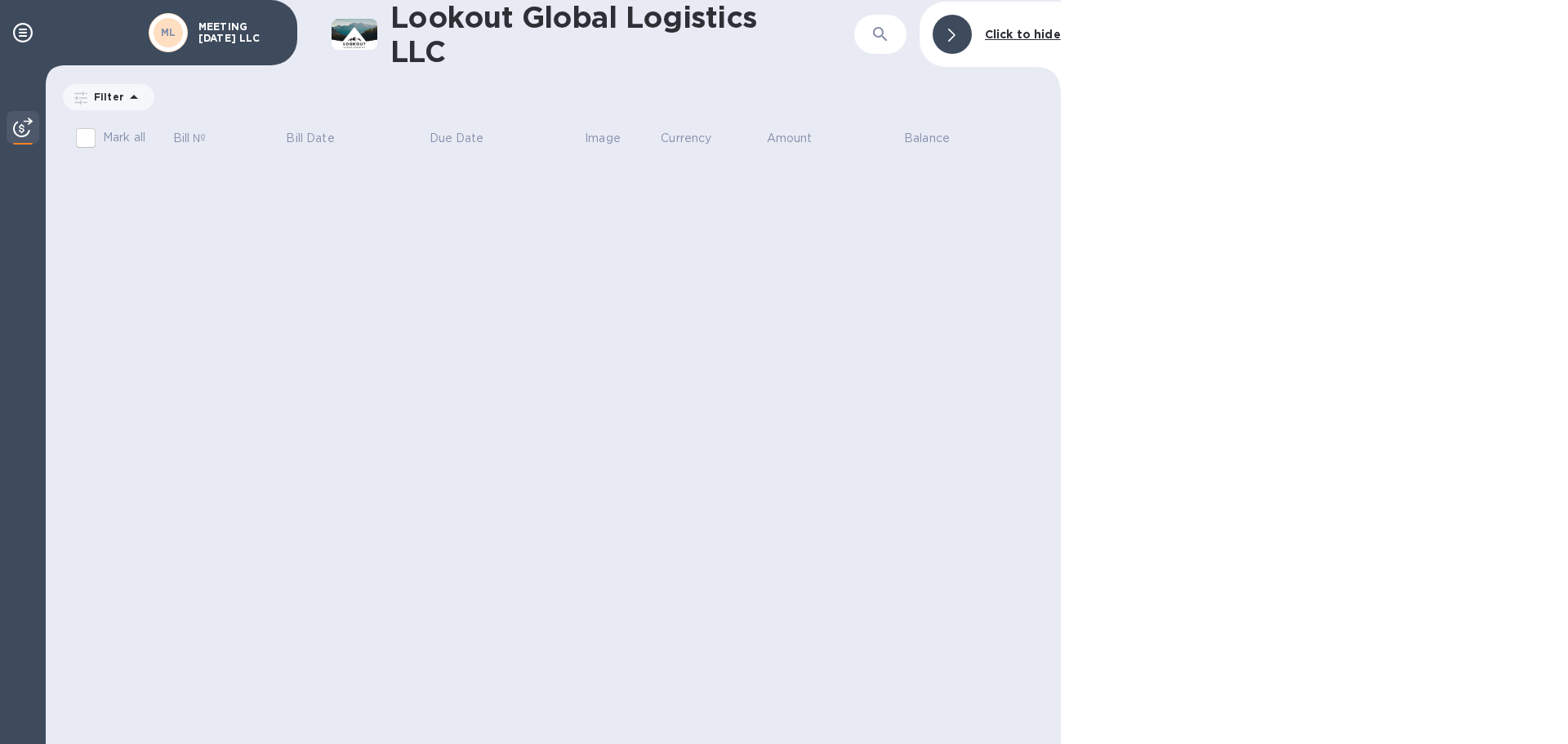
click at [22, 123] on img at bounding box center [23, 127] width 20 height 20
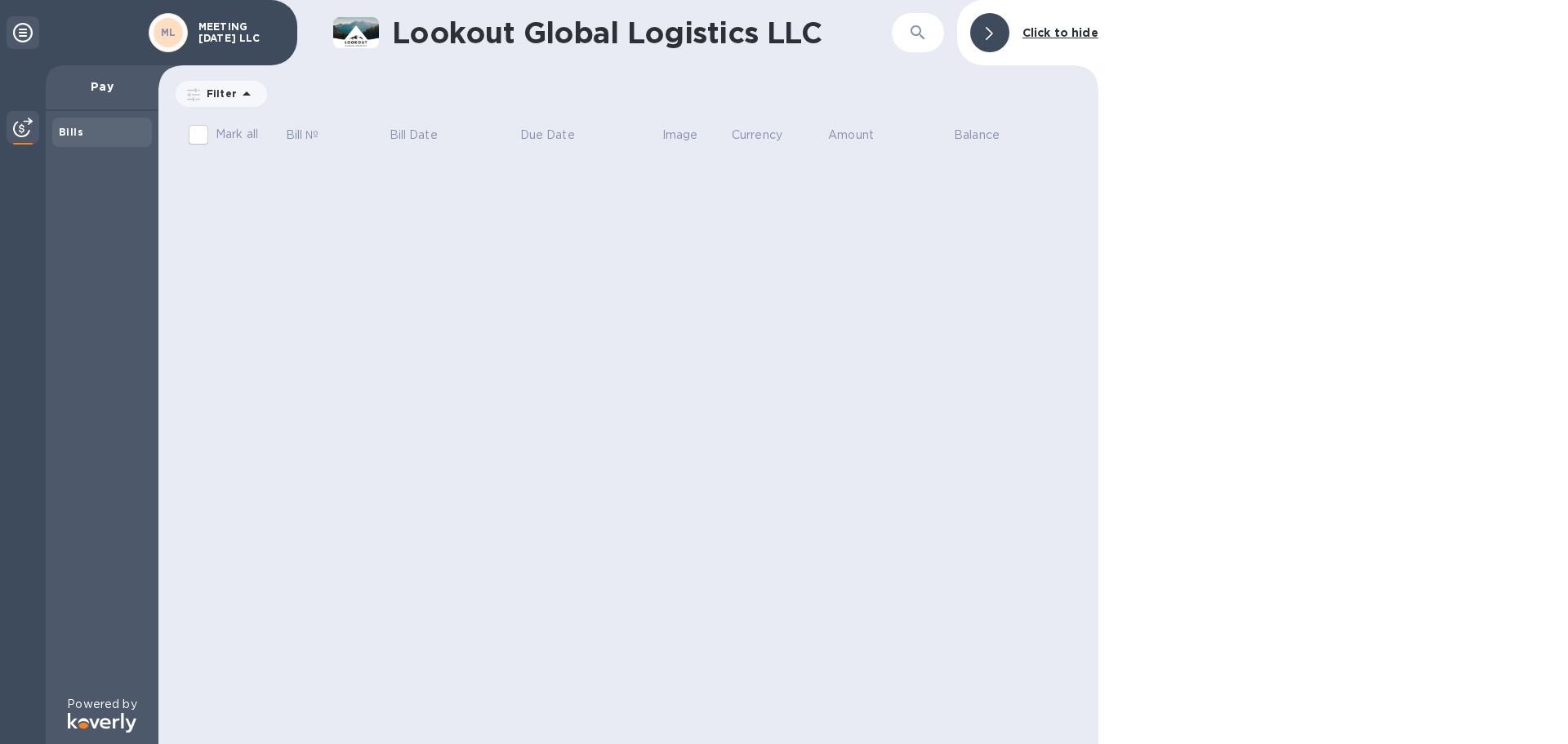
click at [31, 29] on icon at bounding box center [23, 32] width 20 height 20
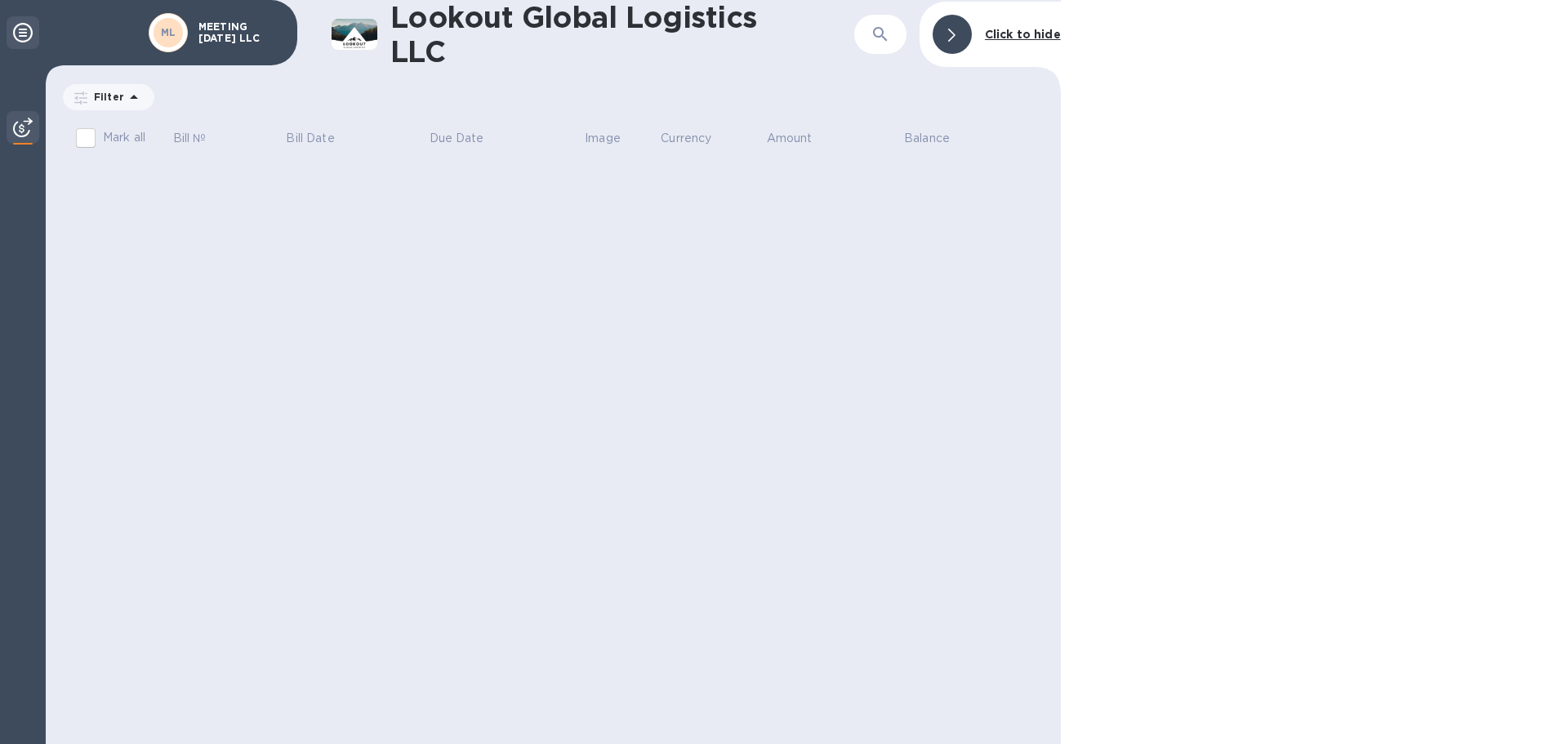
click at [25, 32] on icon at bounding box center [23, 32] width 20 height 20
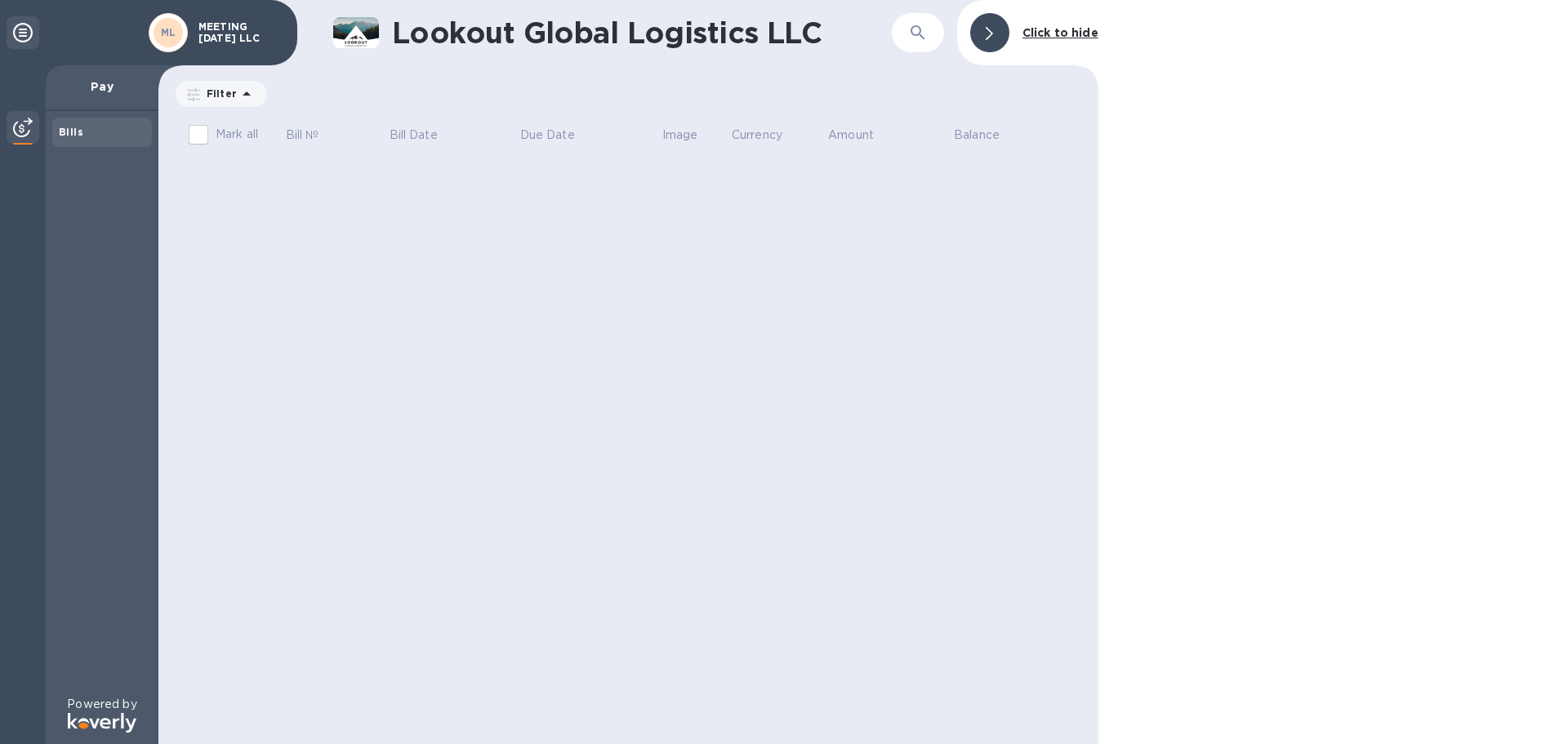
click at [101, 89] on p "Pay" at bounding box center [102, 87] width 87 height 17
click at [200, 36] on p "MEETING [DATE] LLC" at bounding box center [240, 32] width 82 height 22
click at [996, 33] on div at bounding box center [989, 32] width 39 height 39
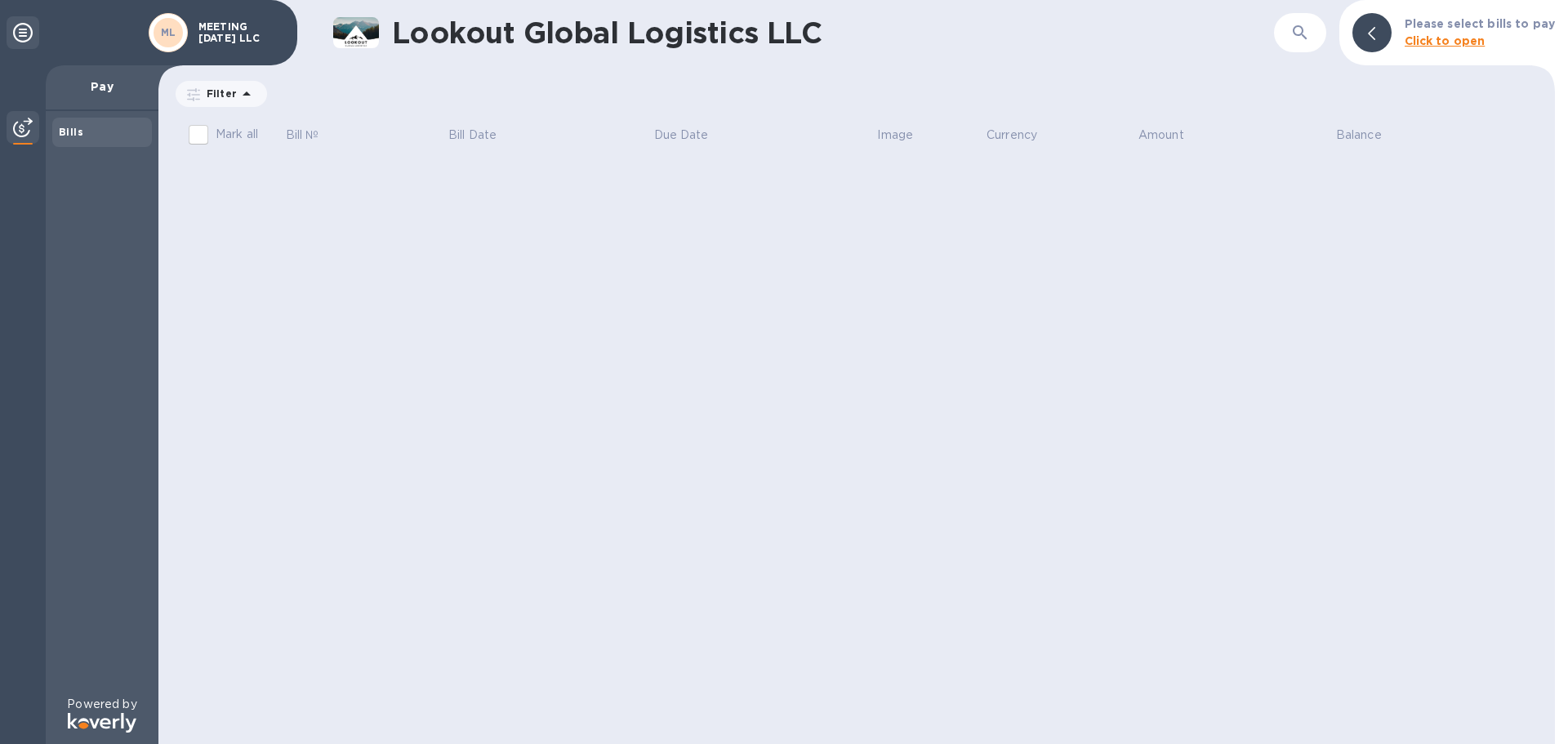
click at [20, 32] on icon at bounding box center [23, 32] width 20 height 20
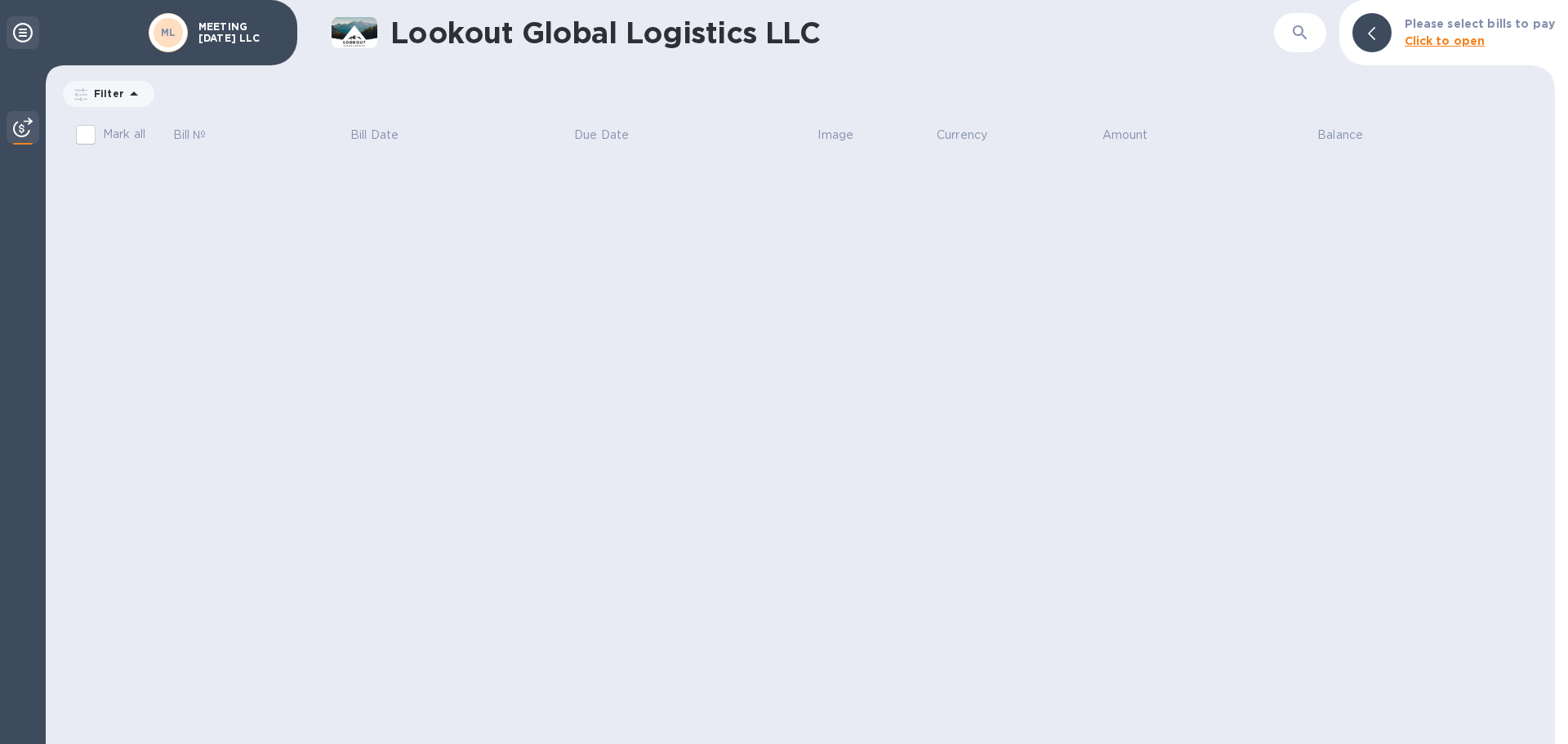
click at [20, 32] on icon at bounding box center [23, 32] width 20 height 20
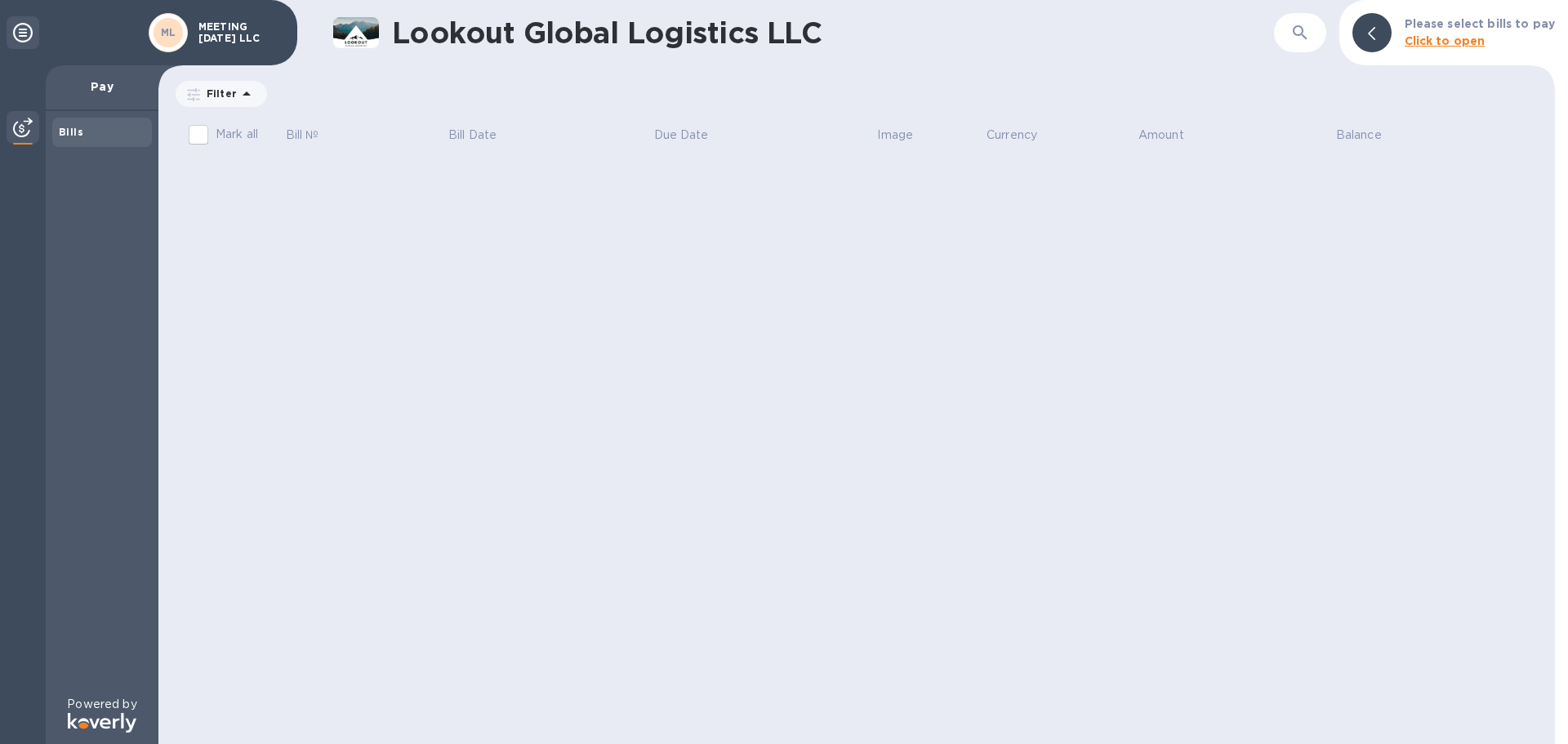
click at [19, 129] on img at bounding box center [23, 127] width 20 height 20
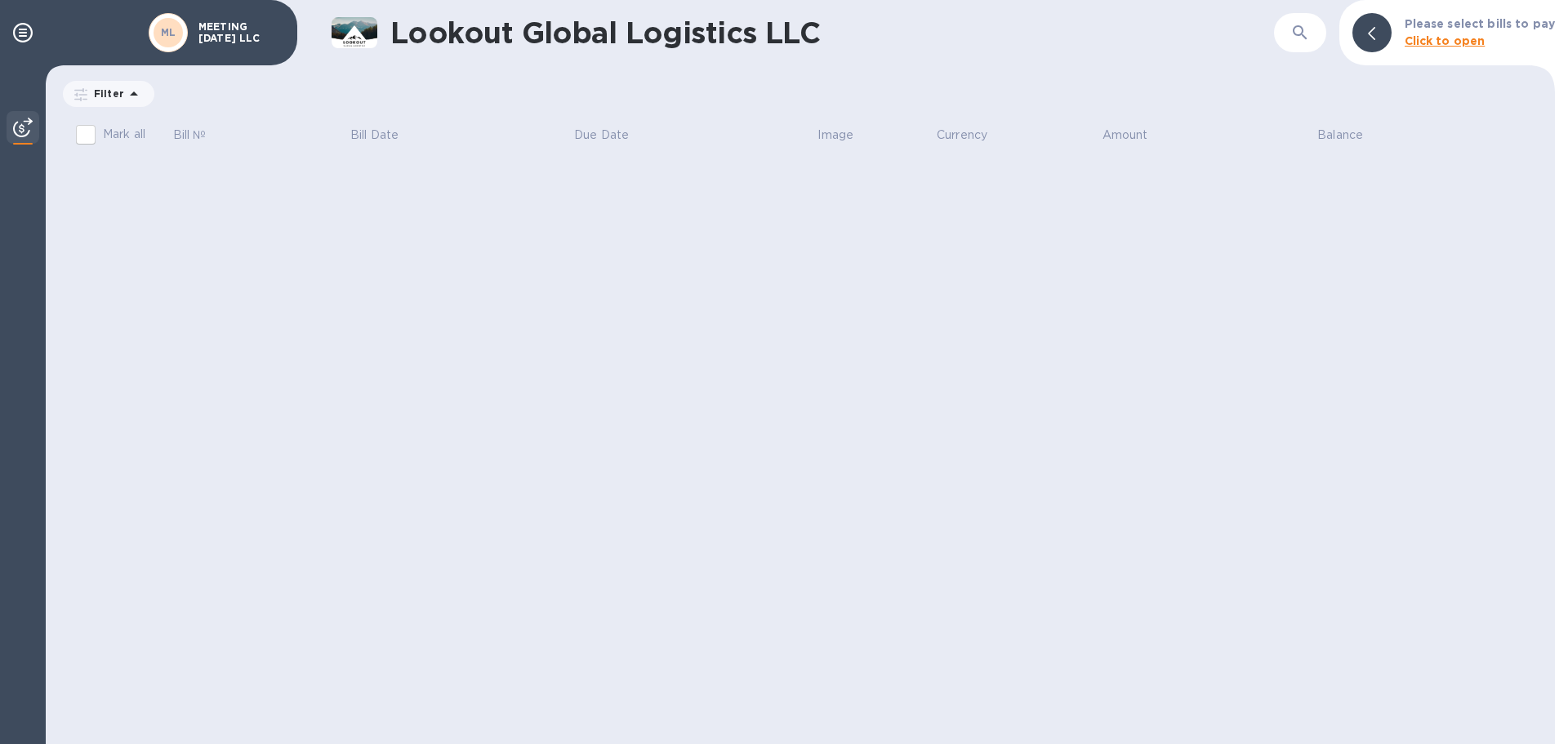
click at [19, 129] on img at bounding box center [23, 127] width 20 height 20
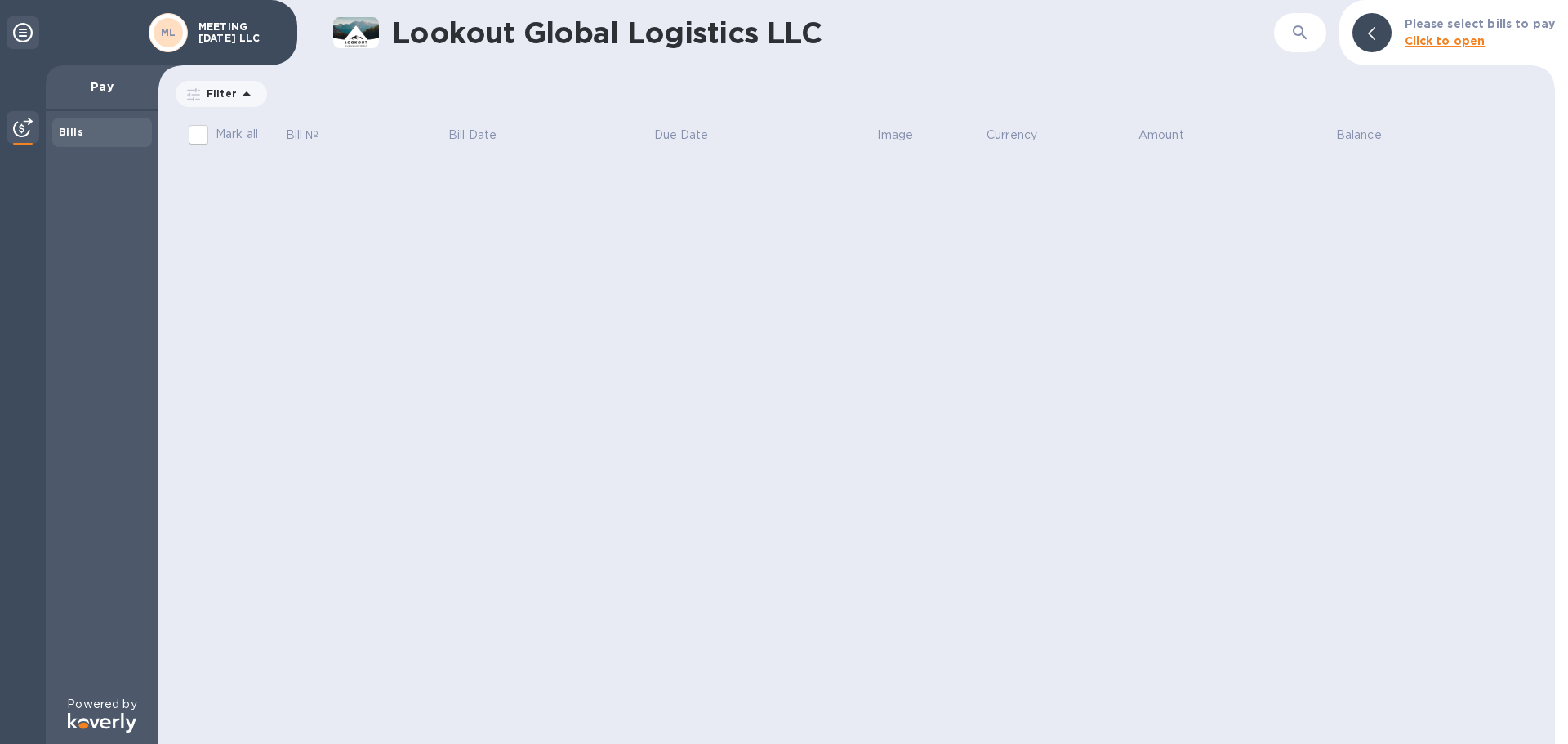
click at [56, 134] on div "Bills" at bounding box center [102, 131] width 100 height 29
click at [101, 86] on p "Pay" at bounding box center [102, 87] width 87 height 17
click at [94, 123] on div "Bills" at bounding box center [102, 131] width 100 height 29
click at [212, 98] on p "Filter" at bounding box center [219, 93] width 37 height 14
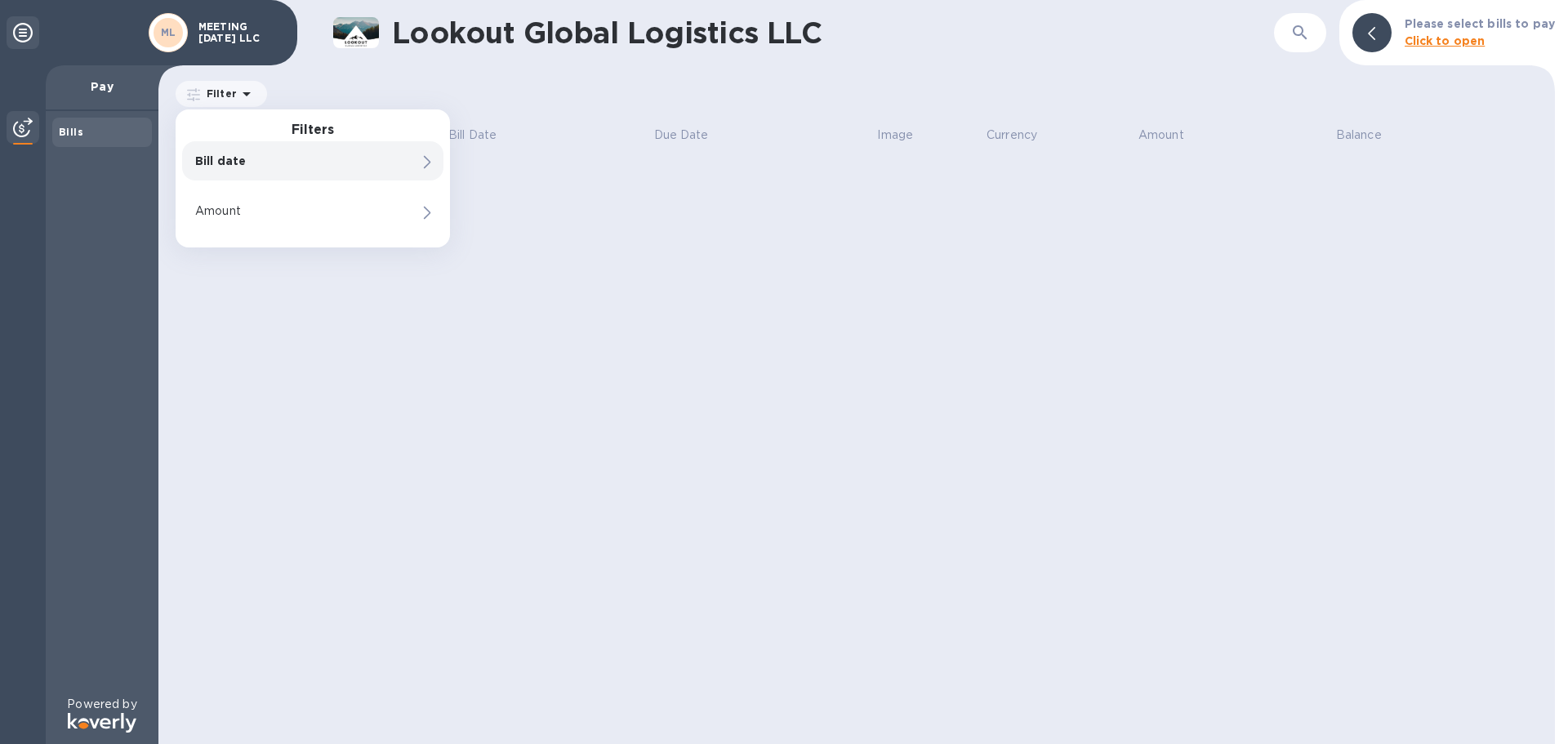
click at [276, 171] on div "Bill date" at bounding box center [285, 161] width 186 height 22
click at [410, 161] on div "Bill date" at bounding box center [313, 161] width 261 height 39
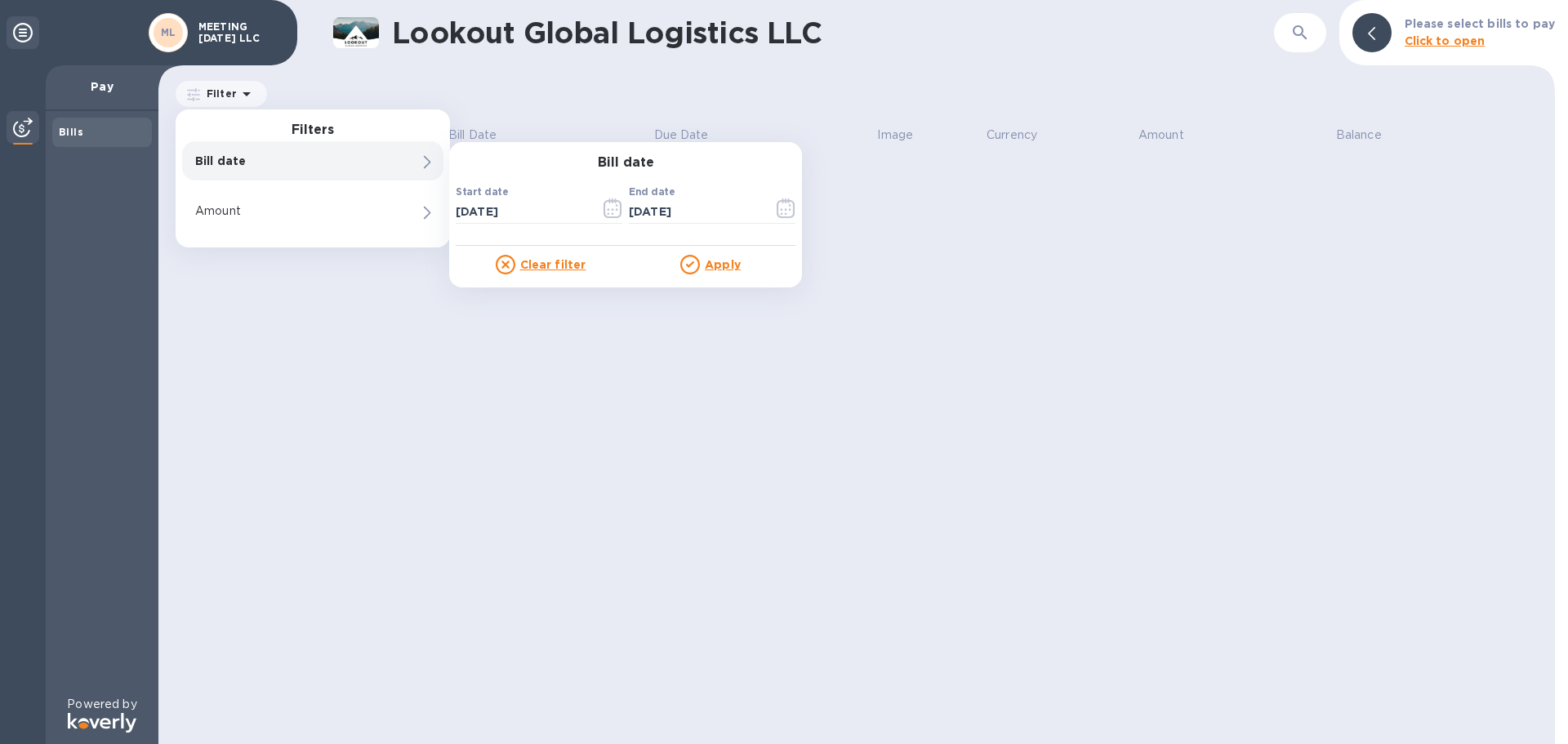
click at [618, 159] on h3 "Bill date" at bounding box center [626, 163] width 353 height 16
click at [896, 283] on div "Lookout Global Logistics LLC ​ Please select bills to pay Click to open Filter …" at bounding box center [856, 372] width 1397 height 744
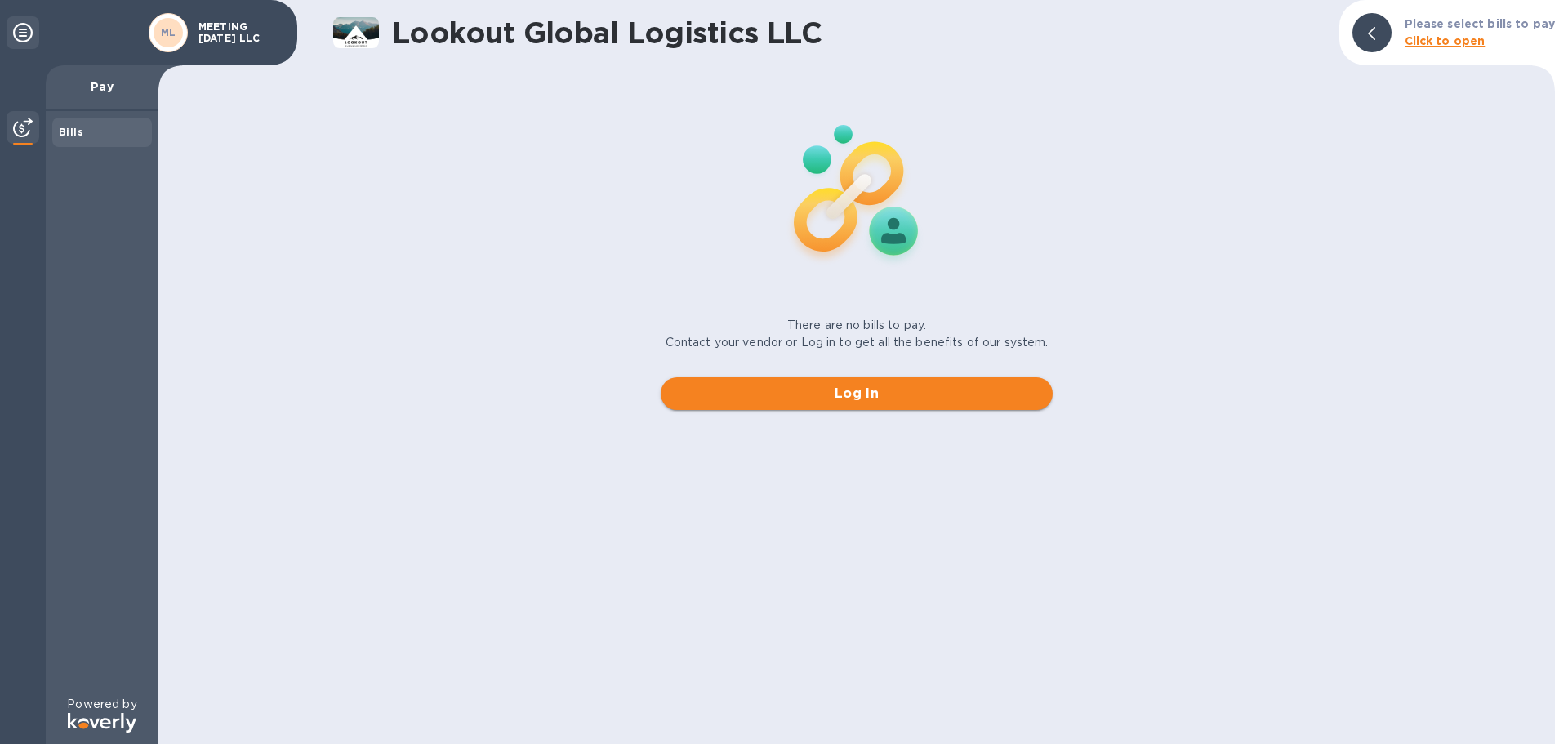
click at [843, 399] on span "Log in" at bounding box center [857, 394] width 366 height 20
